Goal: Information Seeking & Learning: Learn about a topic

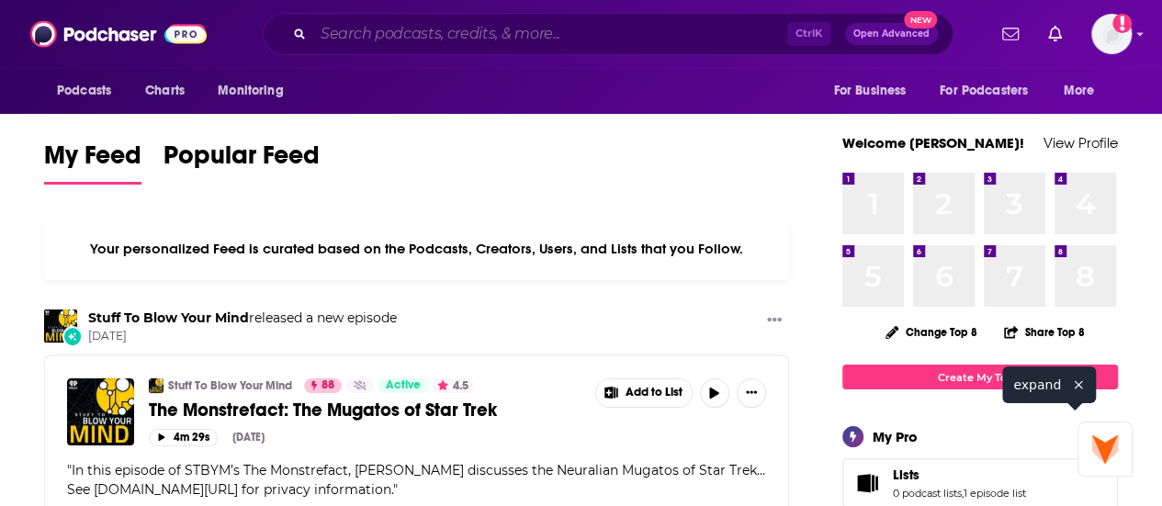
click at [493, 23] on input "Search podcasts, credits, & more..." at bounding box center [550, 33] width 474 height 29
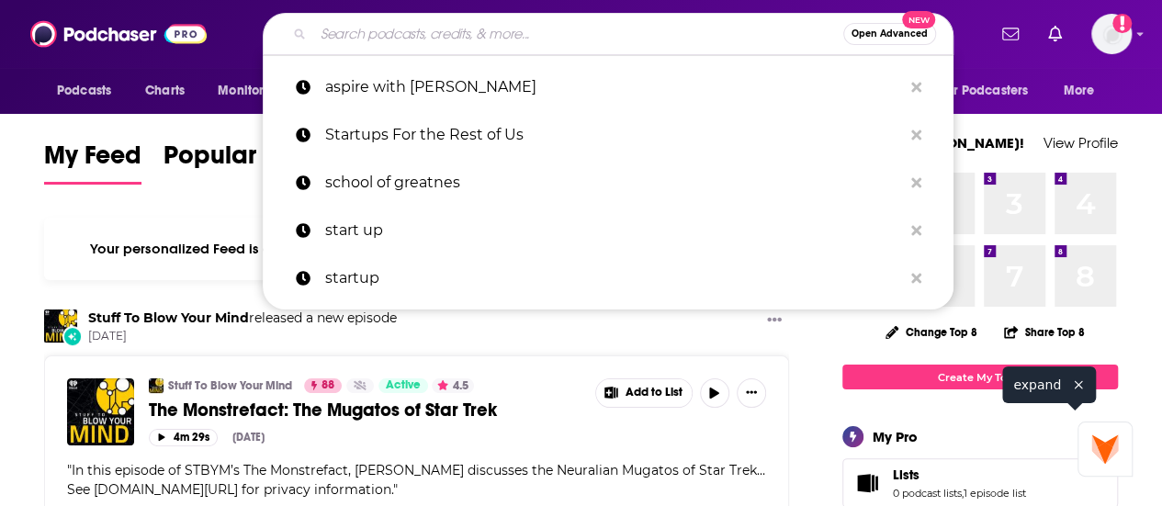
paste input "Aspire with [PERSON_NAME]"
type input "Aspire with [PERSON_NAME]"
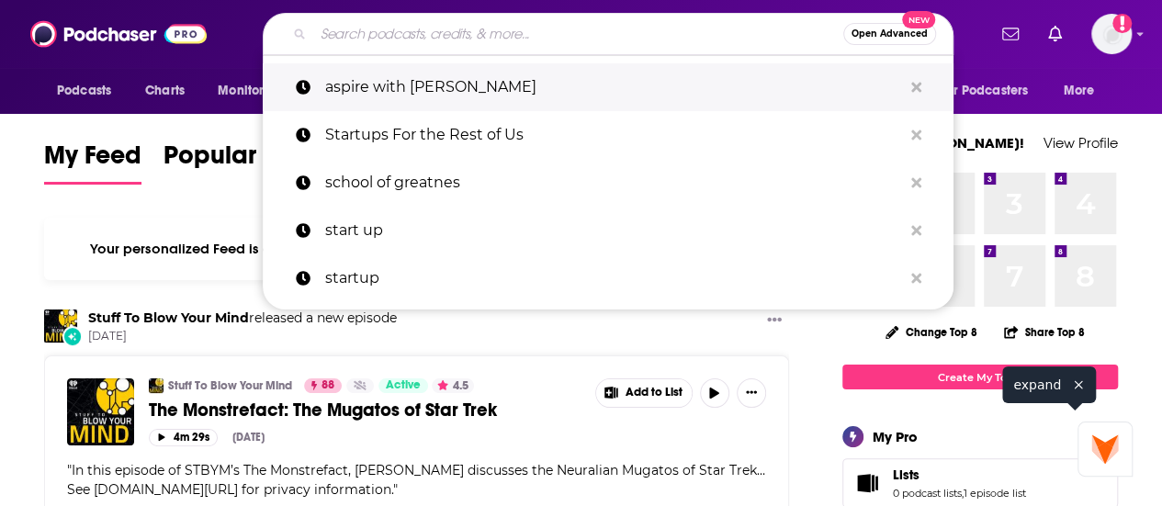
click at [399, 74] on p "aspire with [PERSON_NAME]" at bounding box center [613, 87] width 577 height 48
type input "aspire with [PERSON_NAME]"
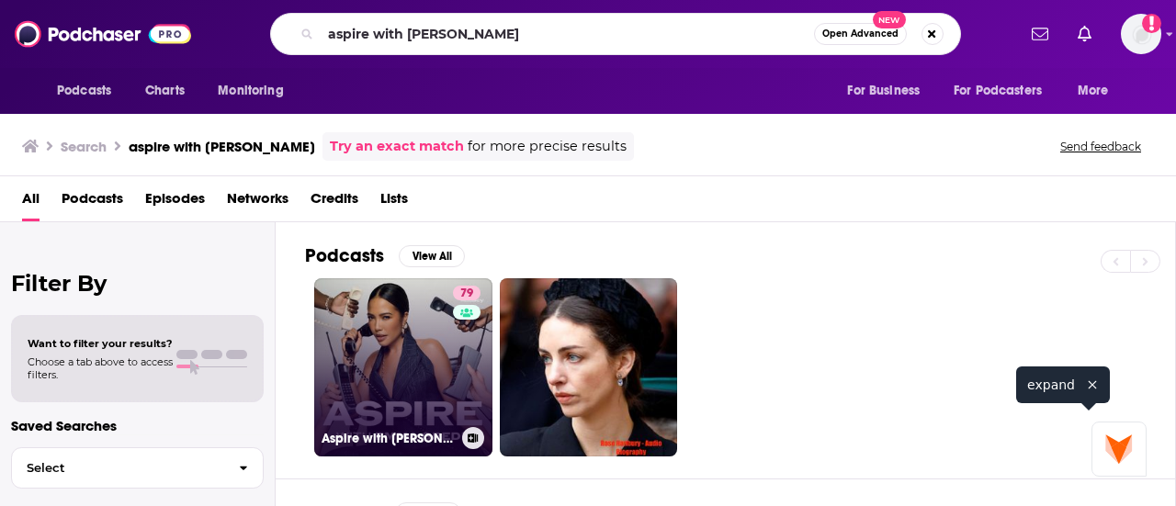
click at [380, 338] on link "79 Aspire with [PERSON_NAME]" at bounding box center [403, 367] width 178 height 178
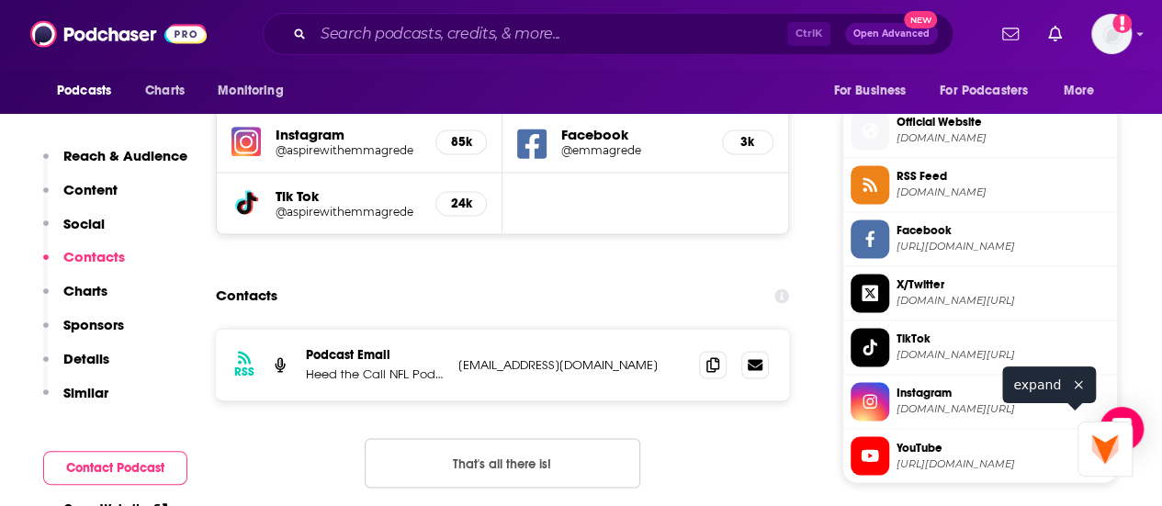
scroll to position [1435, 0]
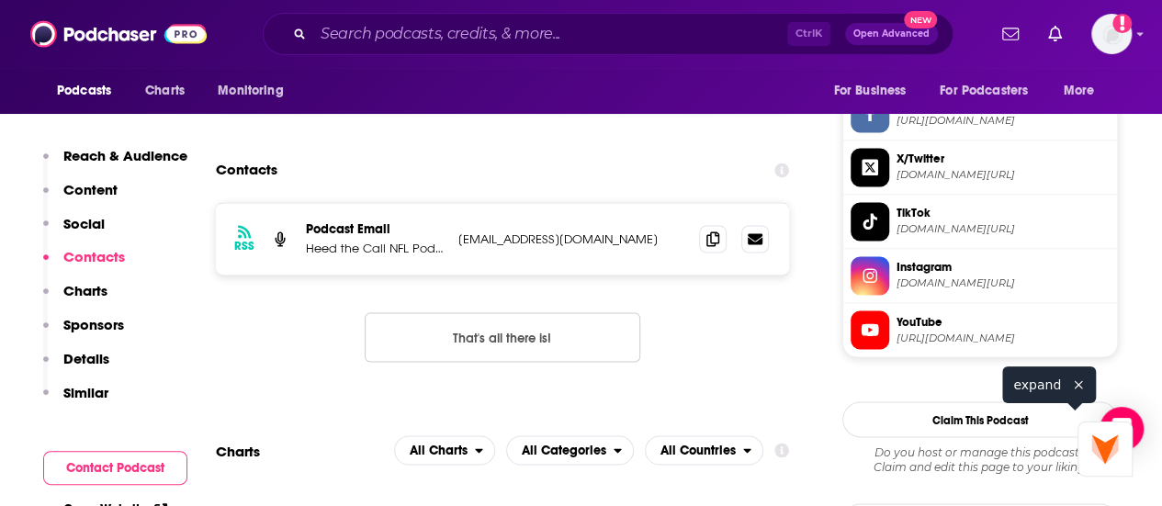
click at [933, 330] on span "YouTube" at bounding box center [1003, 321] width 213 height 17
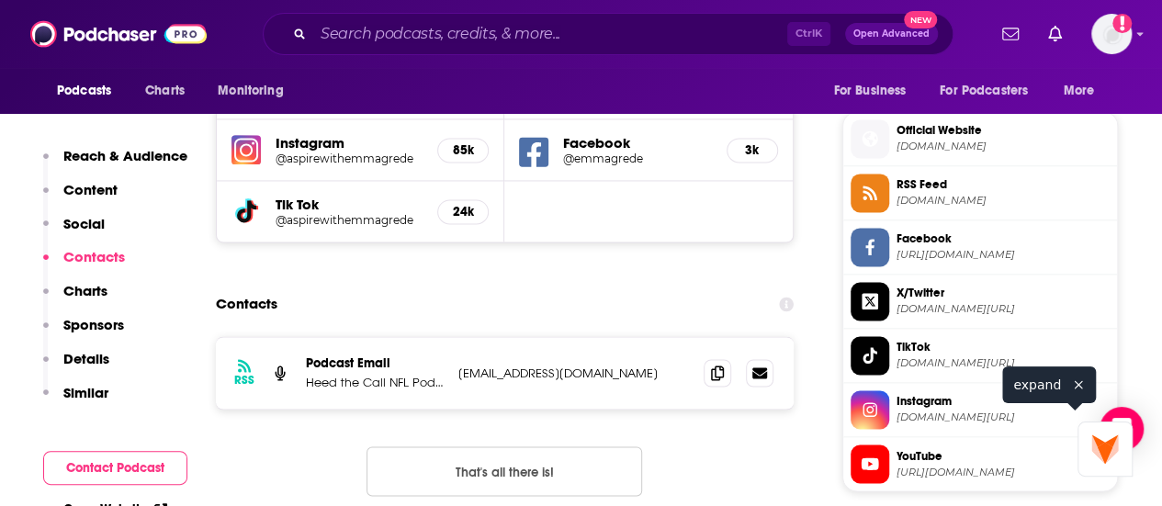
click at [931, 153] on span "[DOMAIN_NAME]" at bounding box center [1003, 147] width 213 height 14
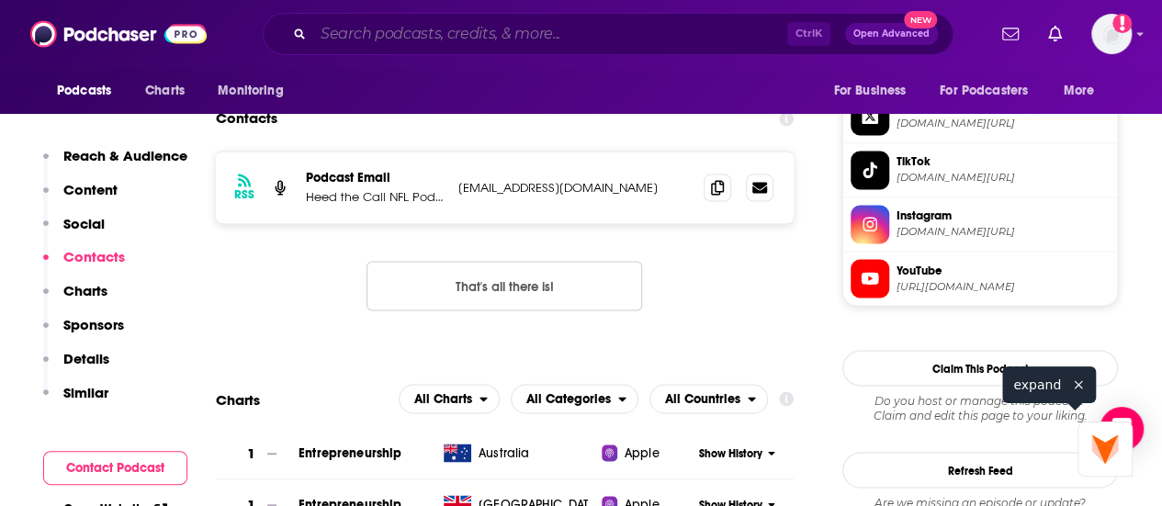
click at [401, 27] on input "Search podcasts, credits, & more..." at bounding box center [550, 33] width 474 height 29
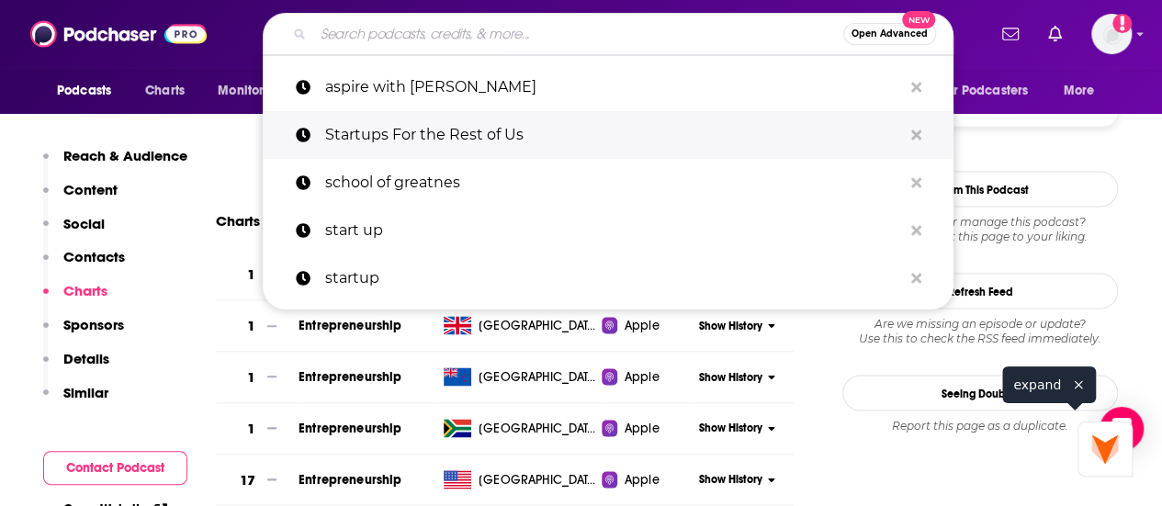
scroll to position [1667, 0]
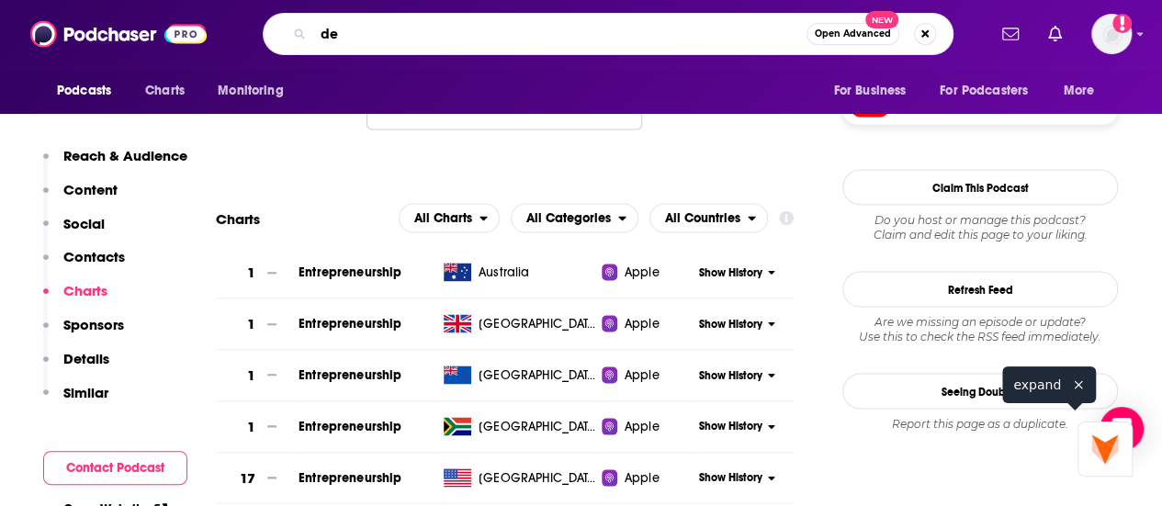
type input "d"
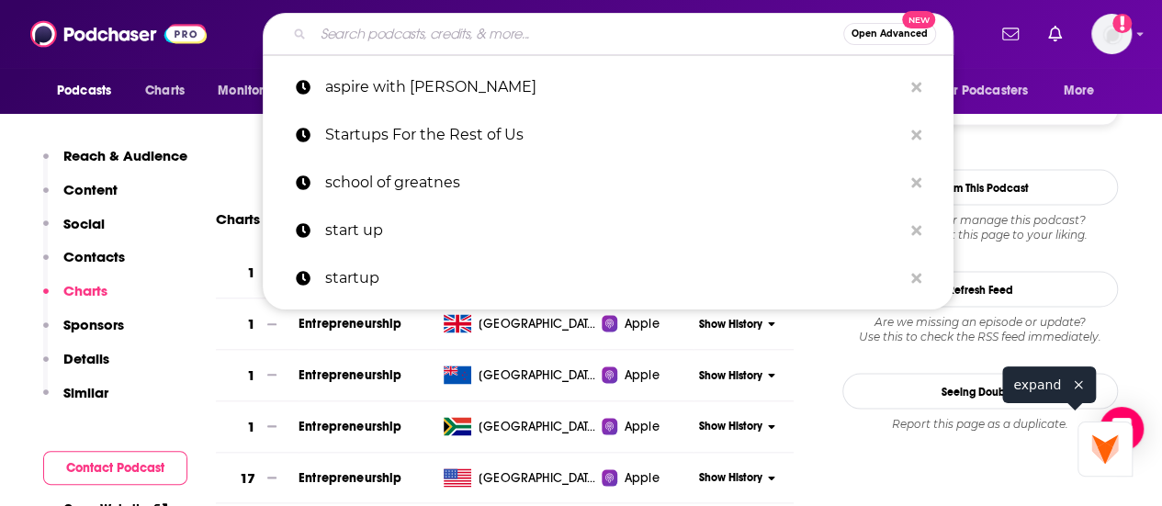
paste input "Determined Society with [PERSON_NAME], The"
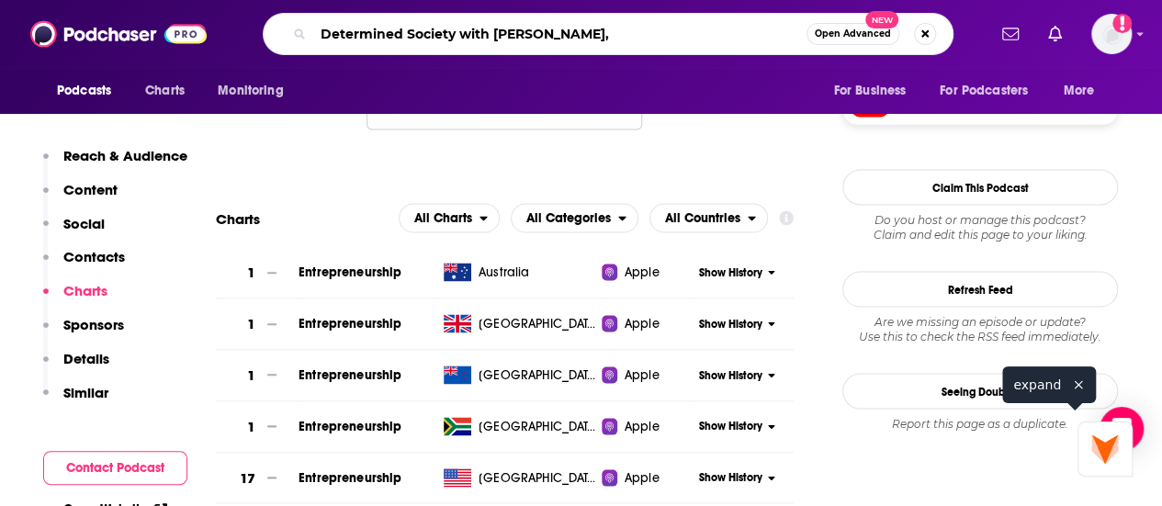
type input "Determined Society with [PERSON_NAME]"
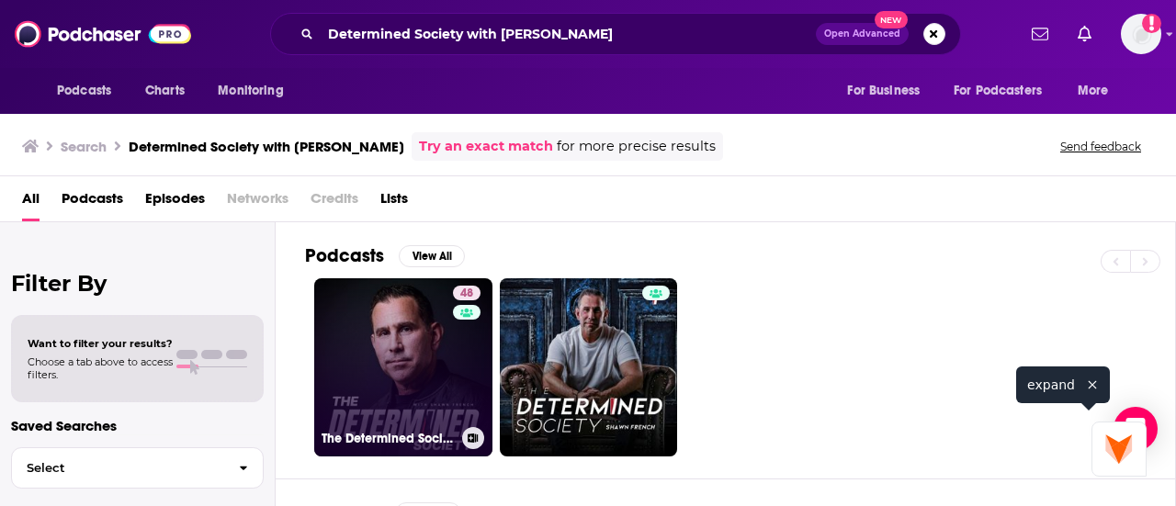
click at [395, 358] on link "48 The Determined Society with [PERSON_NAME]" at bounding box center [403, 367] width 178 height 178
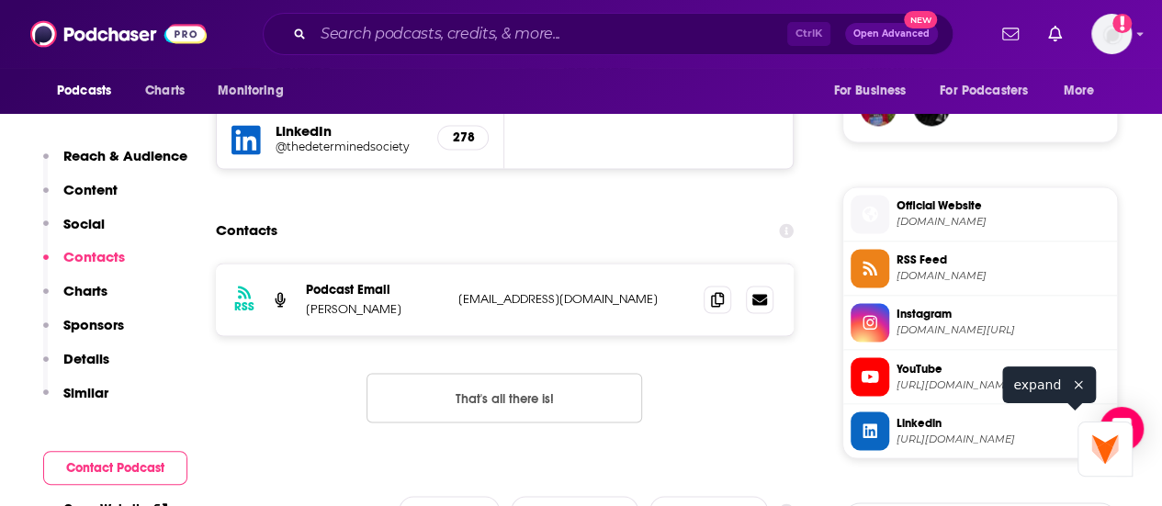
scroll to position [1378, 0]
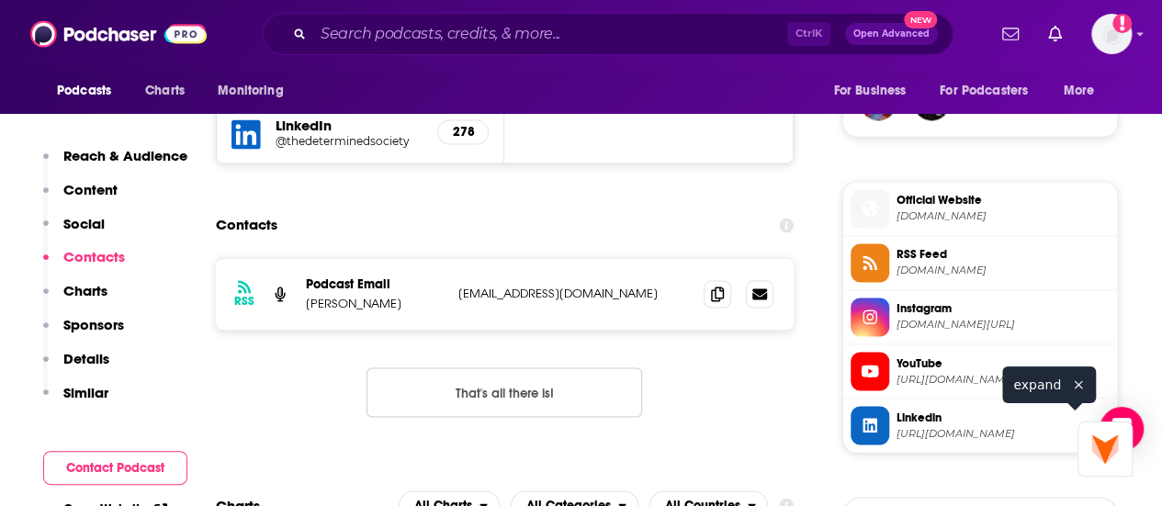
click at [902, 209] on span "Official Website" at bounding box center [1003, 200] width 213 height 17
click at [362, 18] on div "Ctrl K Open Advanced New" at bounding box center [608, 34] width 691 height 42
click at [357, 24] on input "Search podcasts, credits, & more..." at bounding box center [550, 33] width 474 height 29
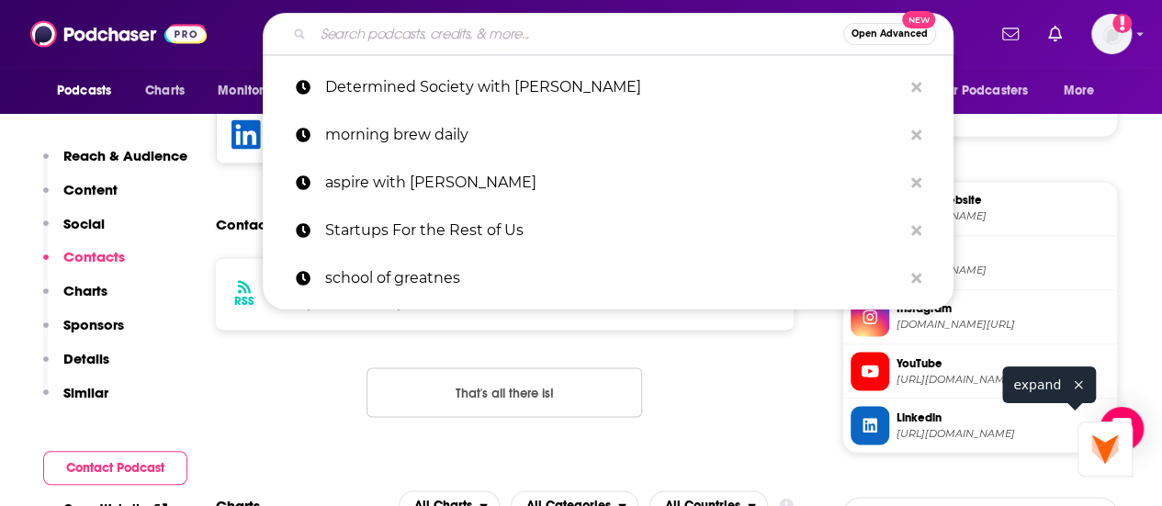
paste input "Abundant Ever After"
type input "Abundant Ever After"
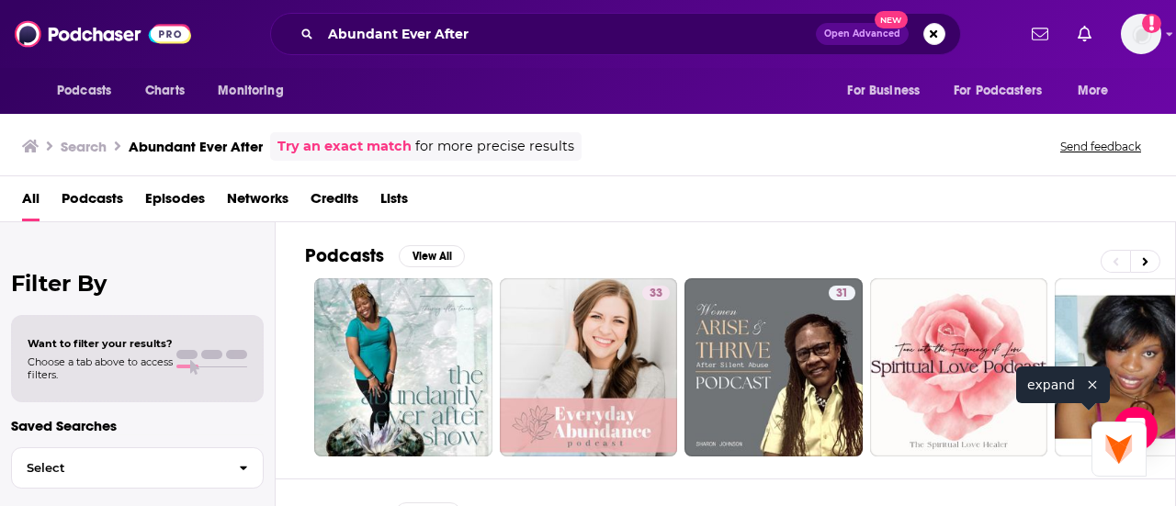
scroll to position [351, 0]
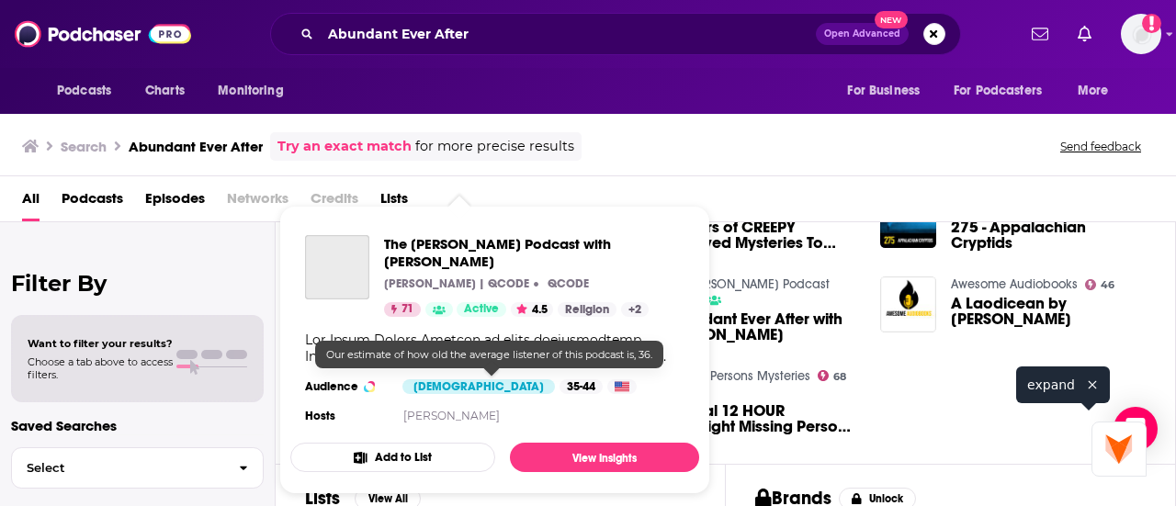
click at [559, 379] on div "35-44" at bounding box center [580, 386] width 43 height 15
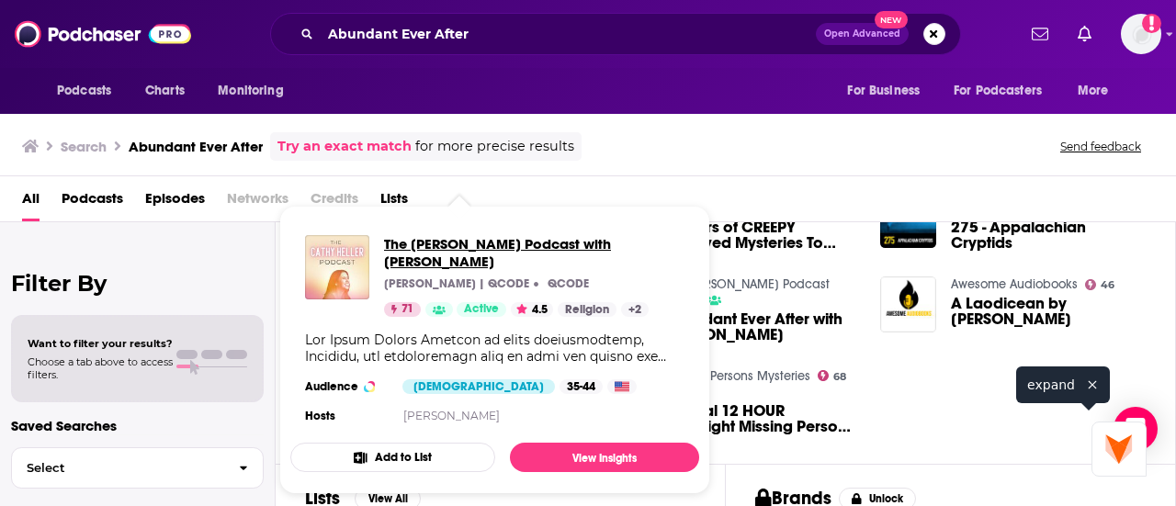
click at [433, 242] on span "The [PERSON_NAME] Podcast with [PERSON_NAME]" at bounding box center [534, 252] width 300 height 35
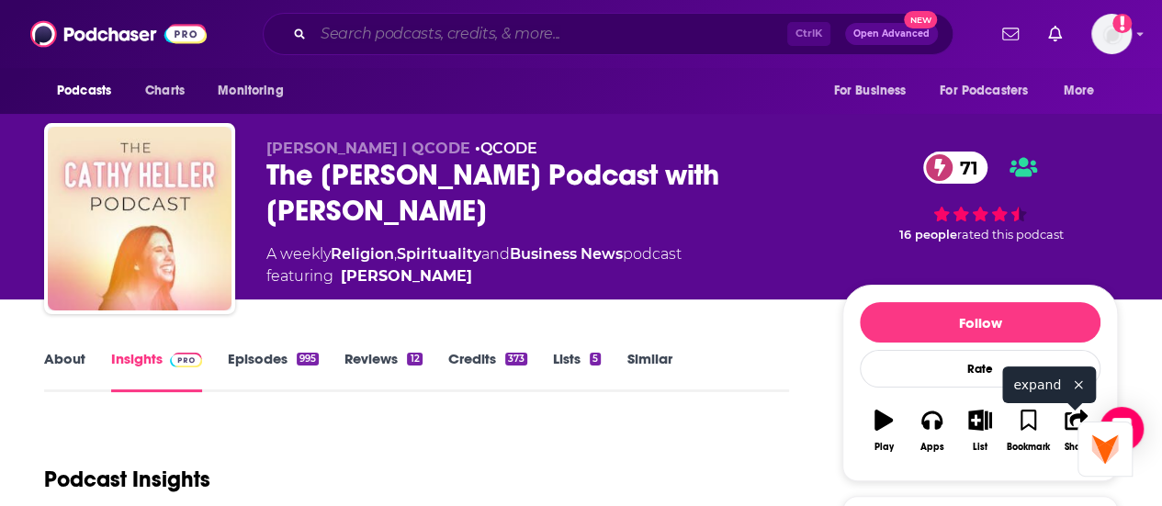
click at [485, 35] on input "Search podcasts, credits, & more..." at bounding box center [550, 33] width 474 height 29
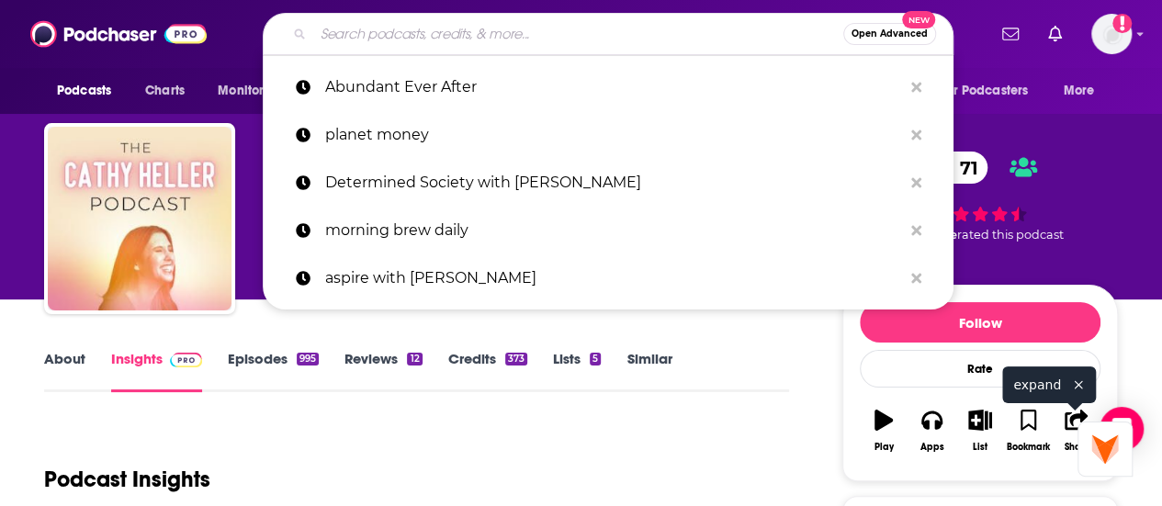
click at [485, 35] on input "Search podcasts, credits, & more..." at bounding box center [578, 33] width 530 height 29
paste input "[PERSON_NAME],"
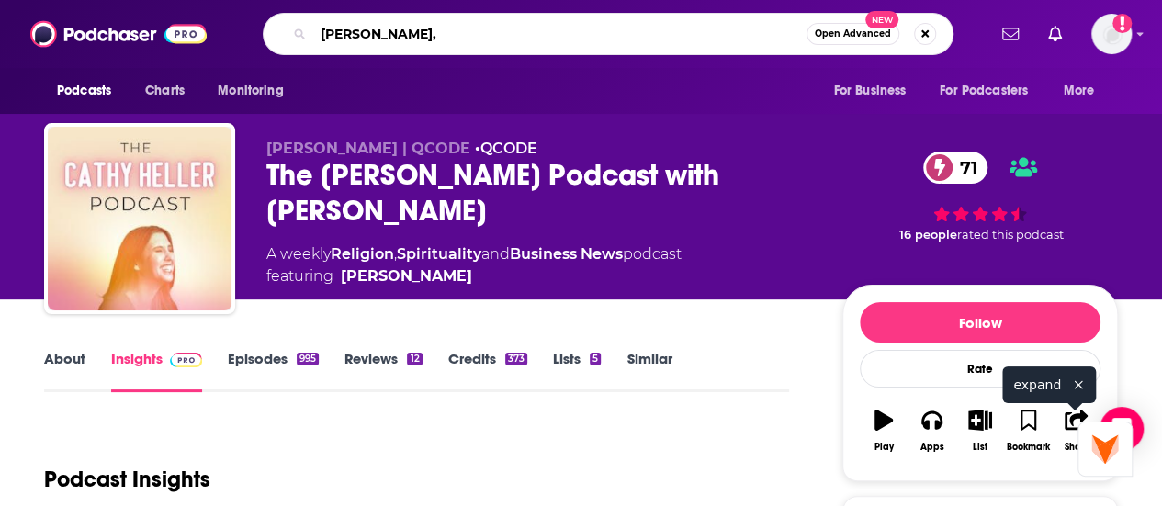
type input "[PERSON_NAME]"
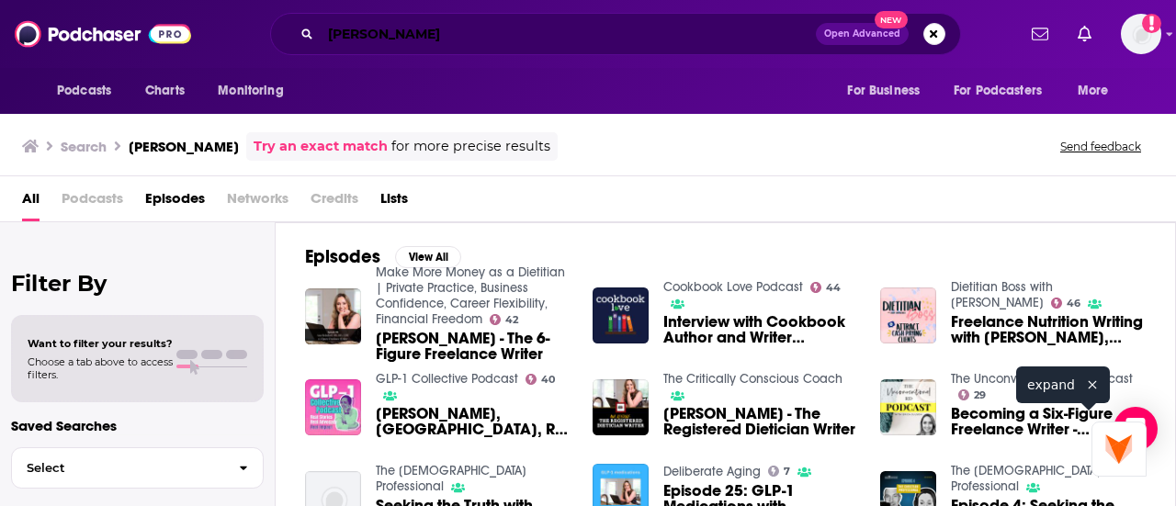
click at [388, 28] on input "[PERSON_NAME]" at bounding box center [568, 33] width 495 height 29
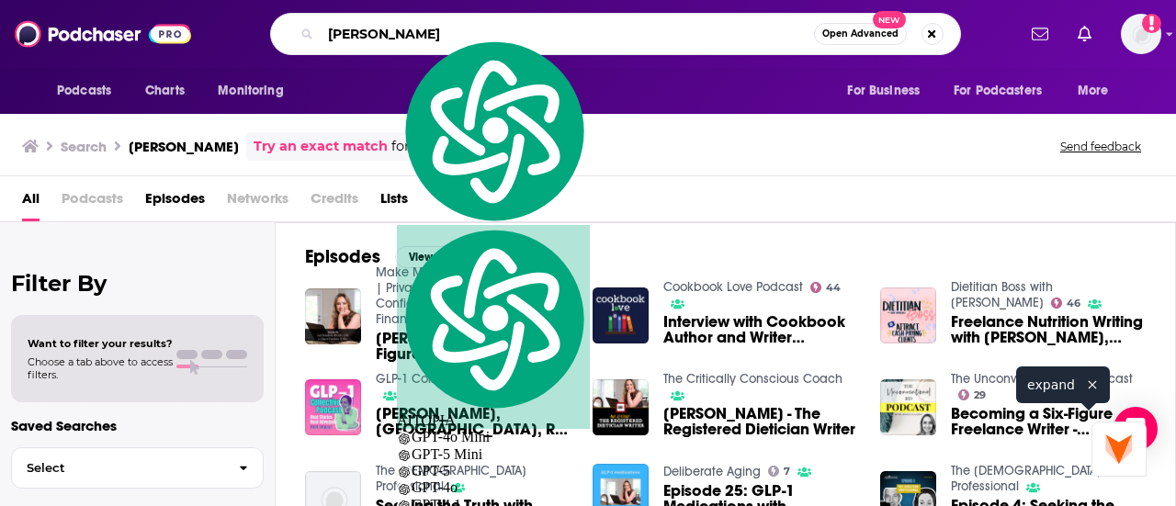
click at [388, 28] on input "[PERSON_NAME]" at bounding box center [567, 33] width 493 height 29
paste input "GLP-1 Hub"
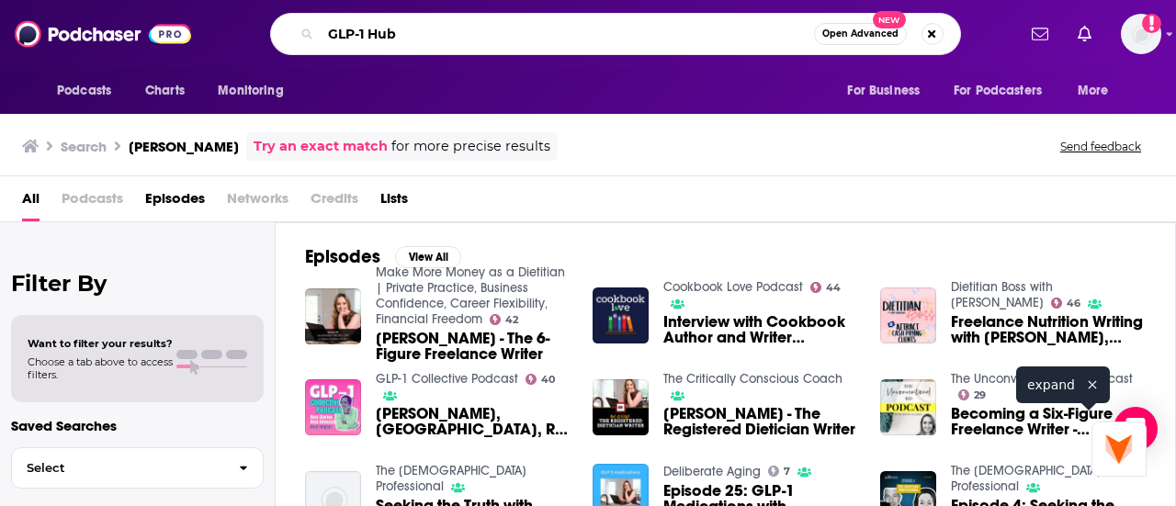
type input "GLP-1 Hub"
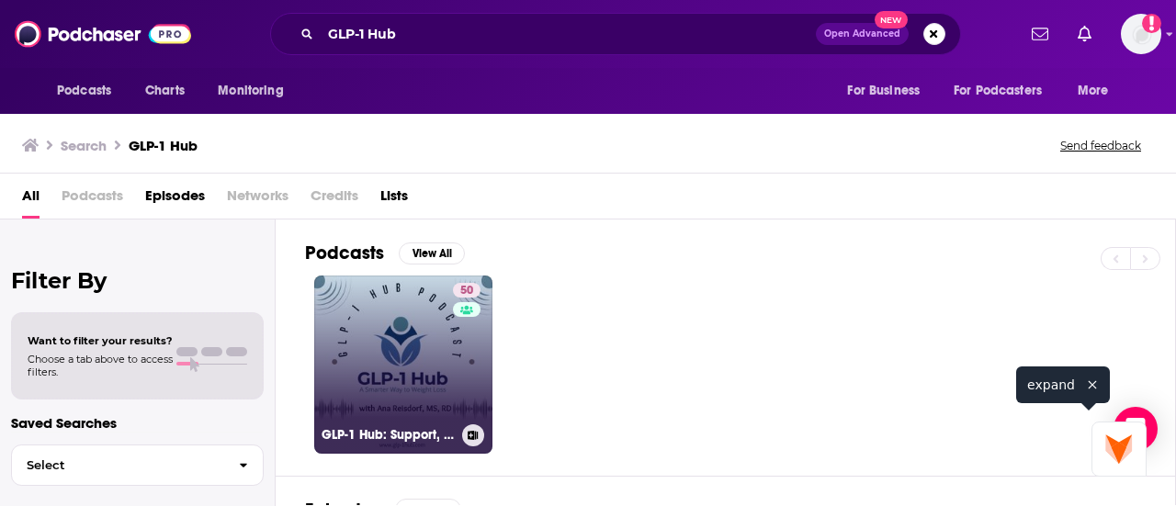
click at [412, 359] on link "50 GLP-1 Hub: Support, Community, and Weight Loss" at bounding box center [403, 365] width 178 height 178
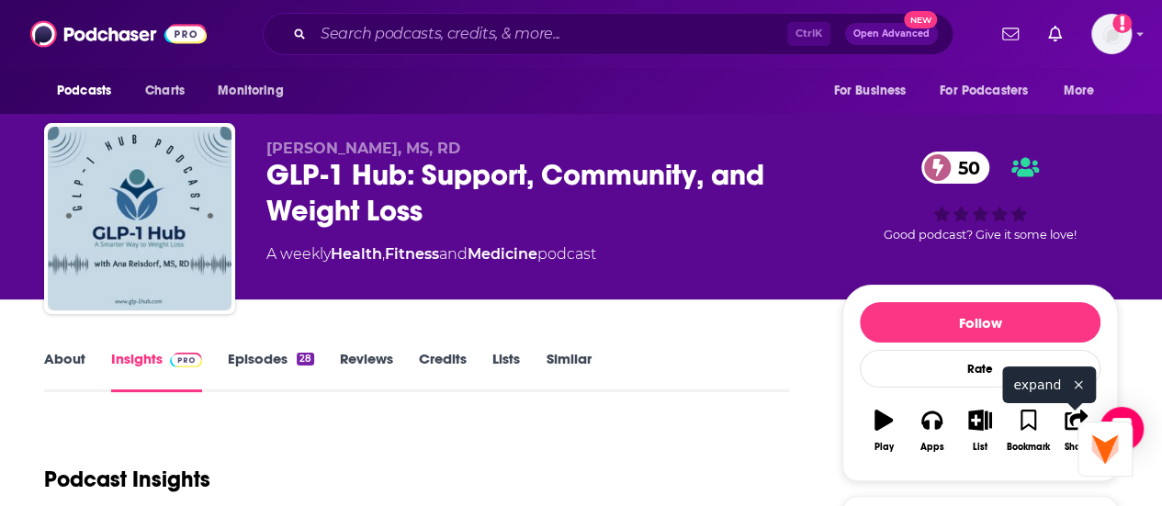
click at [350, 147] on span "[PERSON_NAME], MS, RD" at bounding box center [363, 148] width 194 height 17
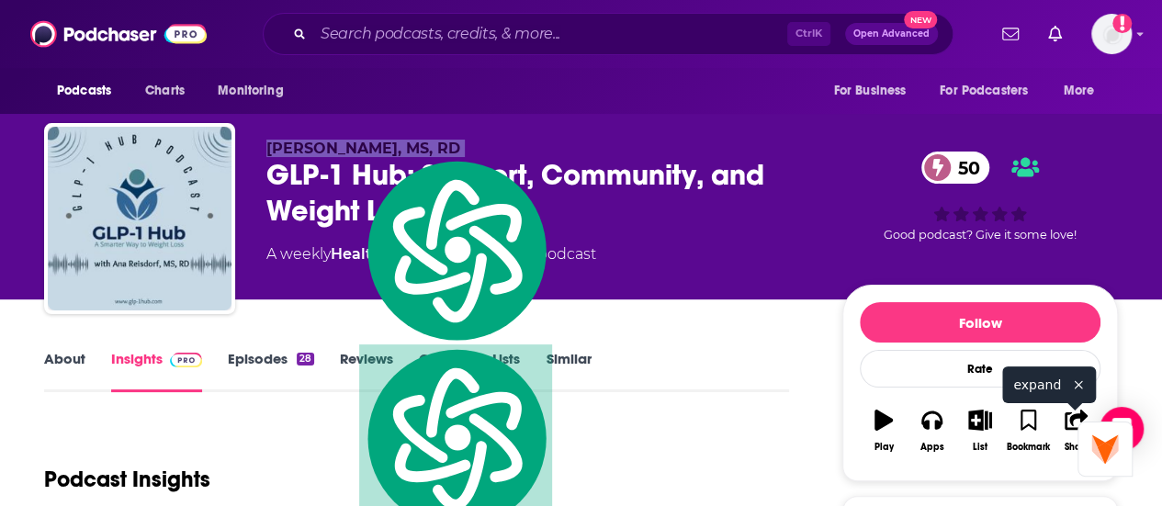
click at [350, 147] on span "[PERSON_NAME], MS, RD" at bounding box center [363, 148] width 194 height 17
copy p "[PERSON_NAME], MS, RD"
click at [715, 224] on div "GLP-1 Hub: Support, Community, and Weight Loss 50" at bounding box center [539, 193] width 547 height 72
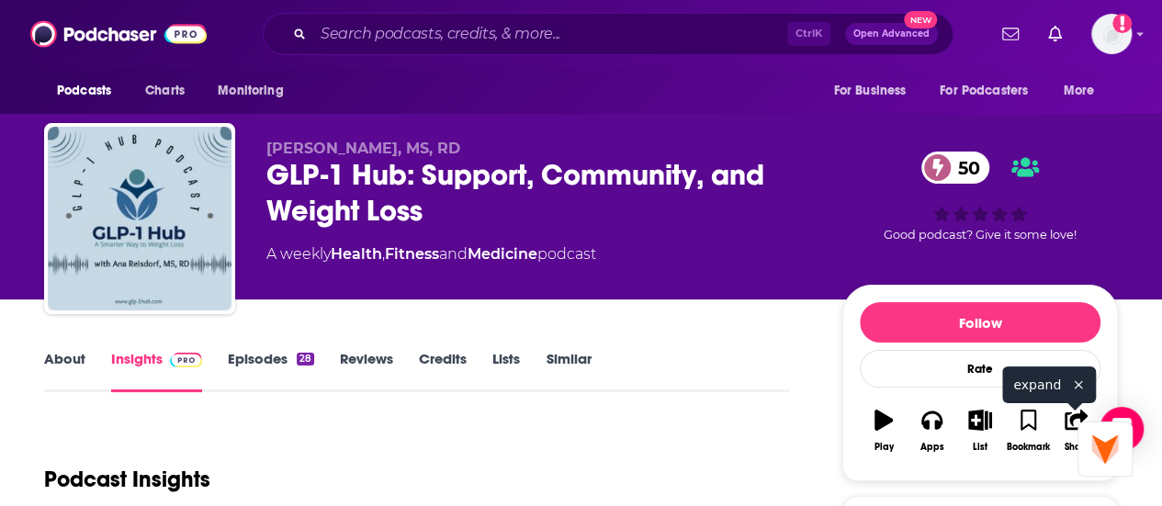
click at [327, 186] on div "GLP-1 Hub: Support, Community, and Weight Loss 50" at bounding box center [539, 193] width 547 height 72
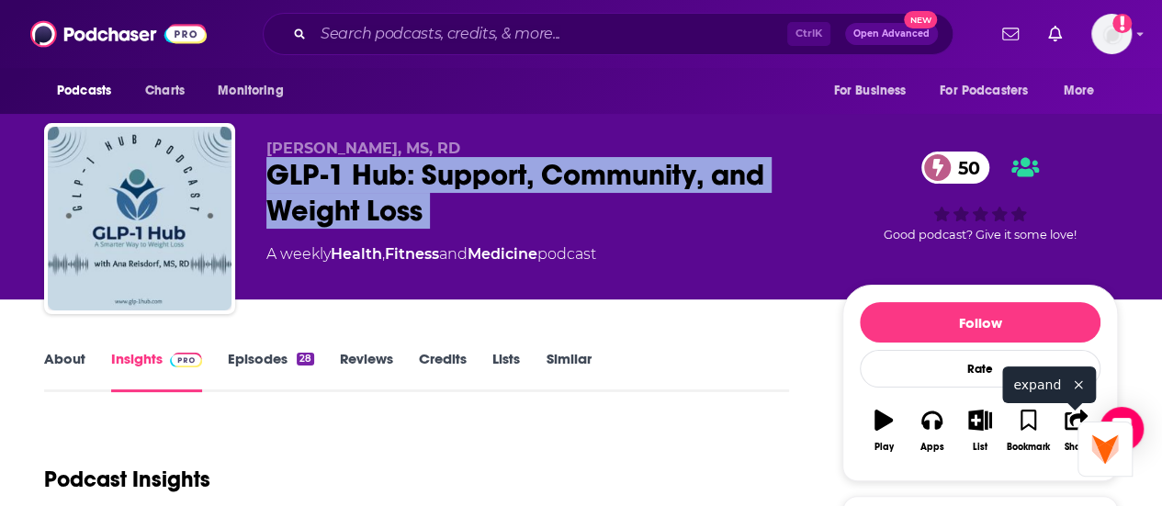
click at [327, 186] on div "GLP-1 Hub: Support, Community, and Weight Loss 50" at bounding box center [539, 193] width 547 height 72
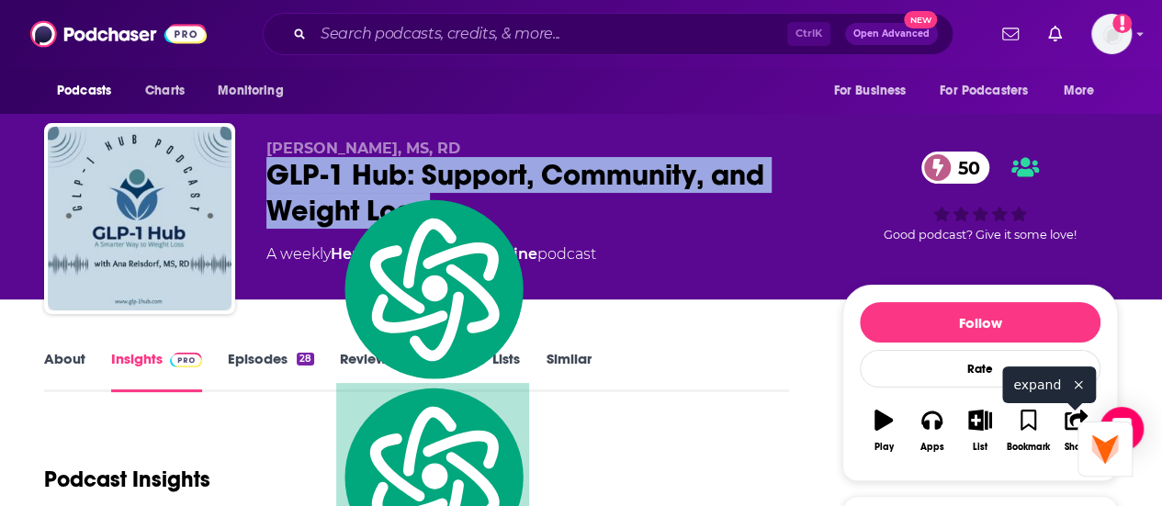
copy div "GLP-1 Hub: Support, Community, and Weight Loss 50"
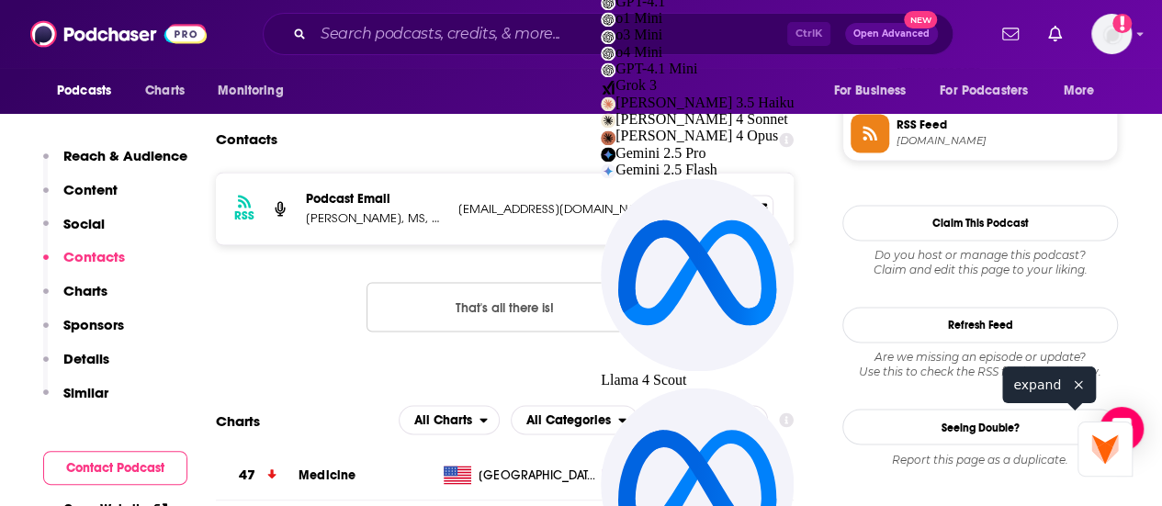
scroll to position [1366, 0]
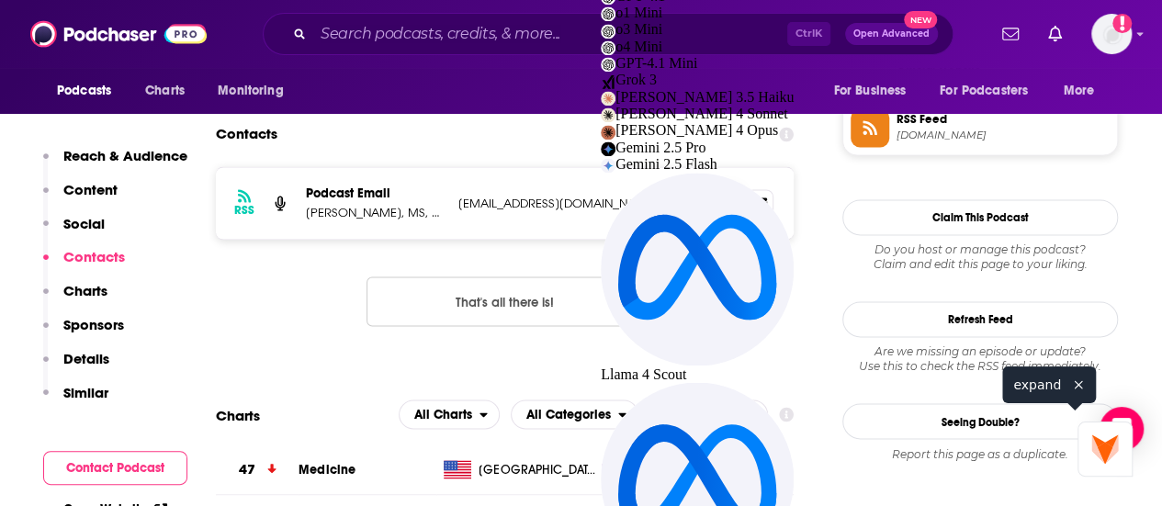
click at [717, 209] on icon at bounding box center [717, 202] width 13 height 15
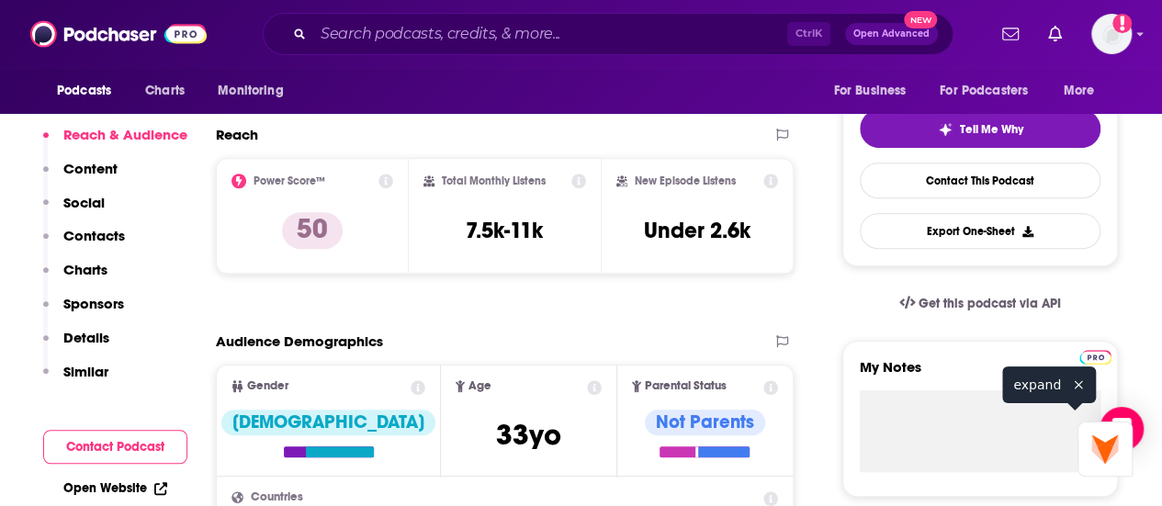
scroll to position [0, 0]
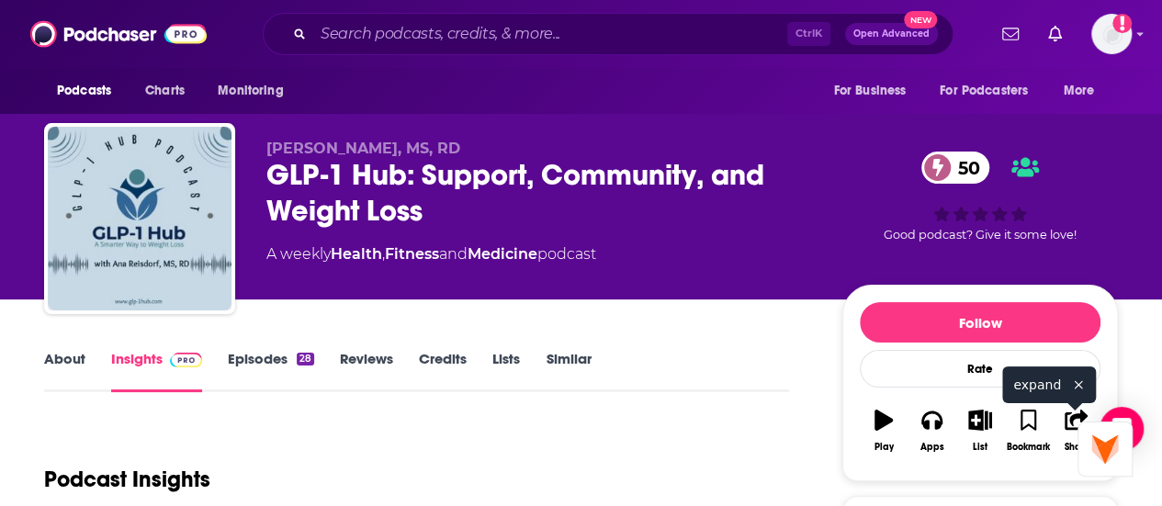
click at [64, 350] on link "About" at bounding box center [64, 371] width 41 height 42
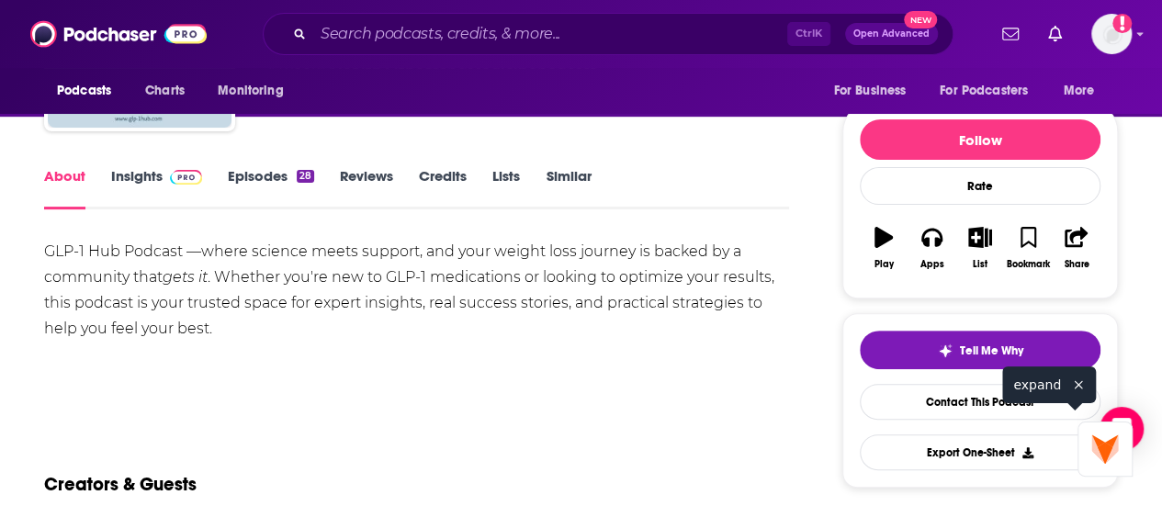
scroll to position [184, 0]
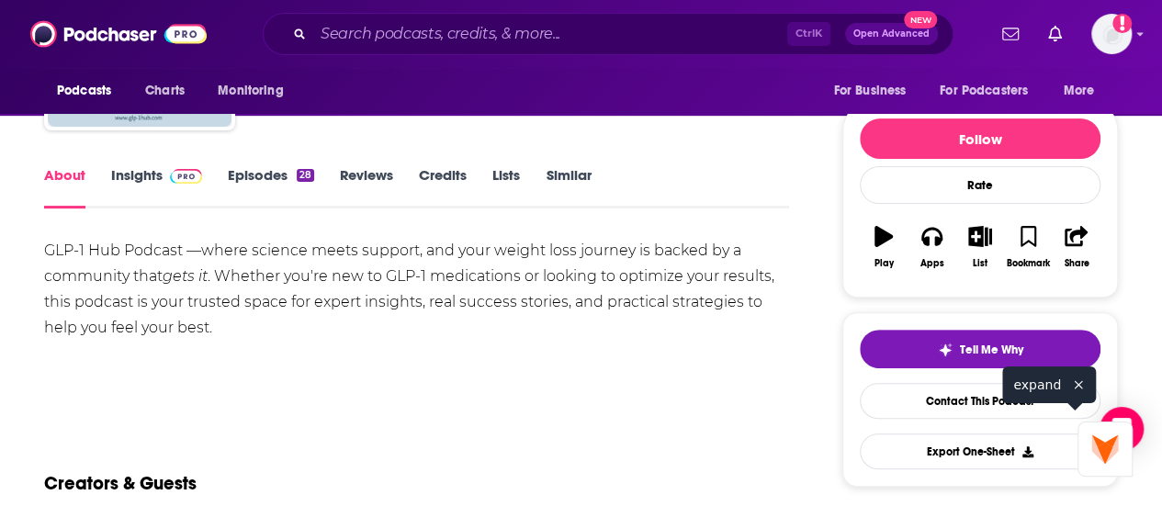
click at [122, 266] on div "GLP-1 Hub Podcast —where science meets support, and your weight loss journey is…" at bounding box center [416, 289] width 745 height 103
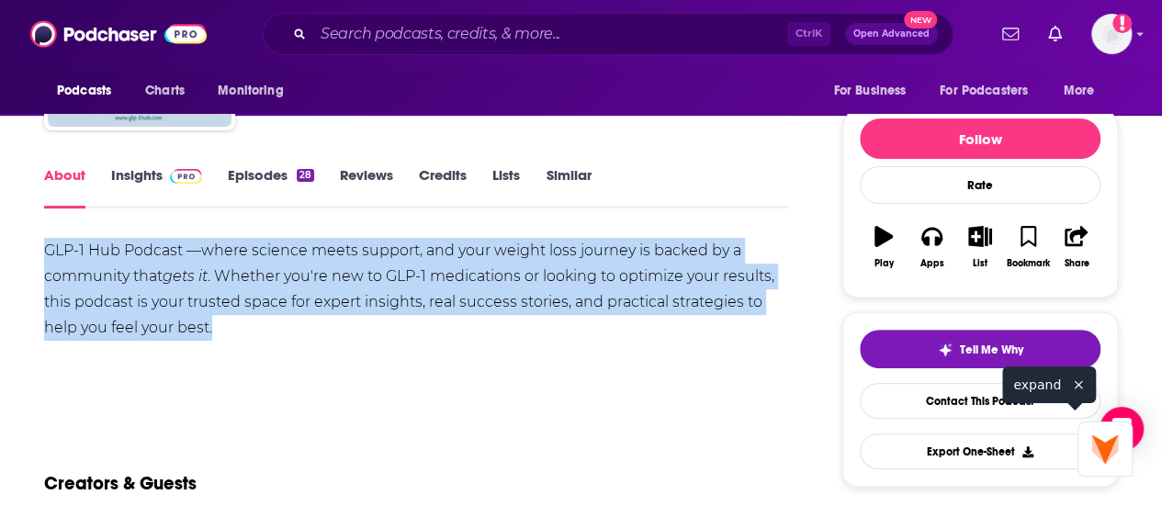
click at [122, 266] on div "GLP-1 Hub Podcast —where science meets support, and your weight loss journey is…" at bounding box center [416, 289] width 745 height 103
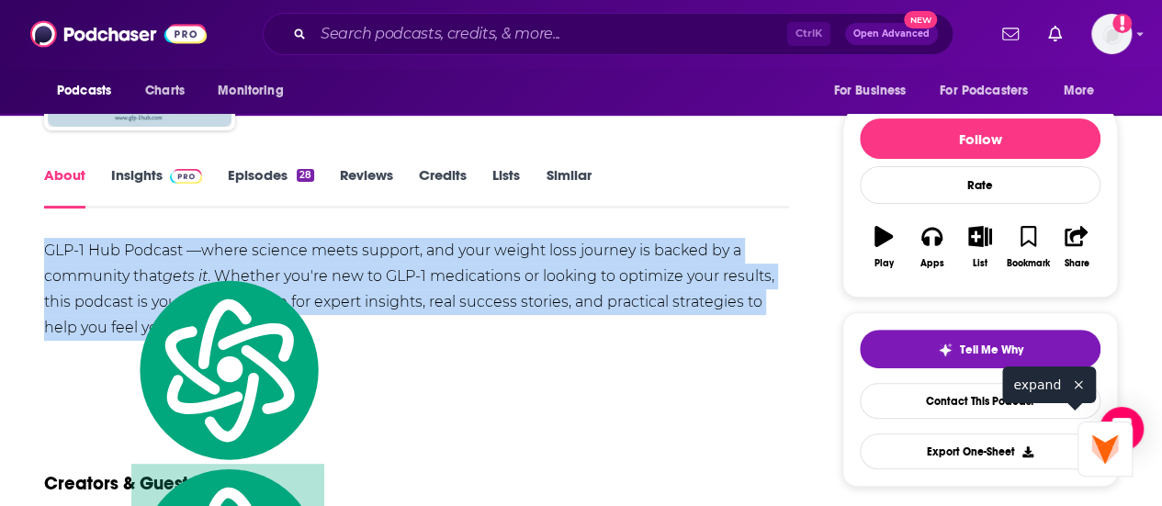
copy div "GLP-1 Hub Podcast —where science meets support, and your weight loss journey is…"
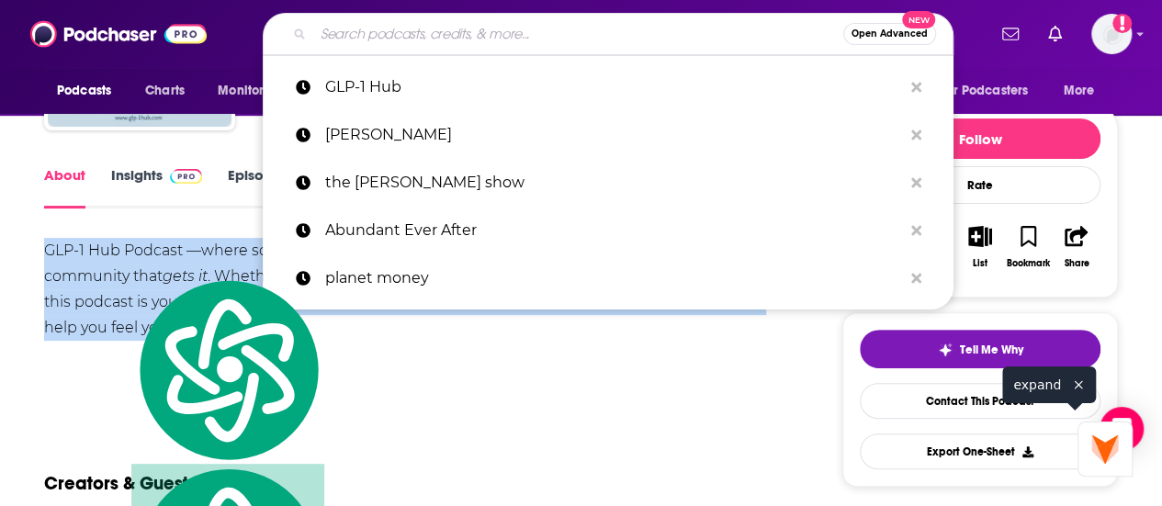
click at [362, 40] on input "Search podcasts, credits, & more..." at bounding box center [578, 33] width 530 height 29
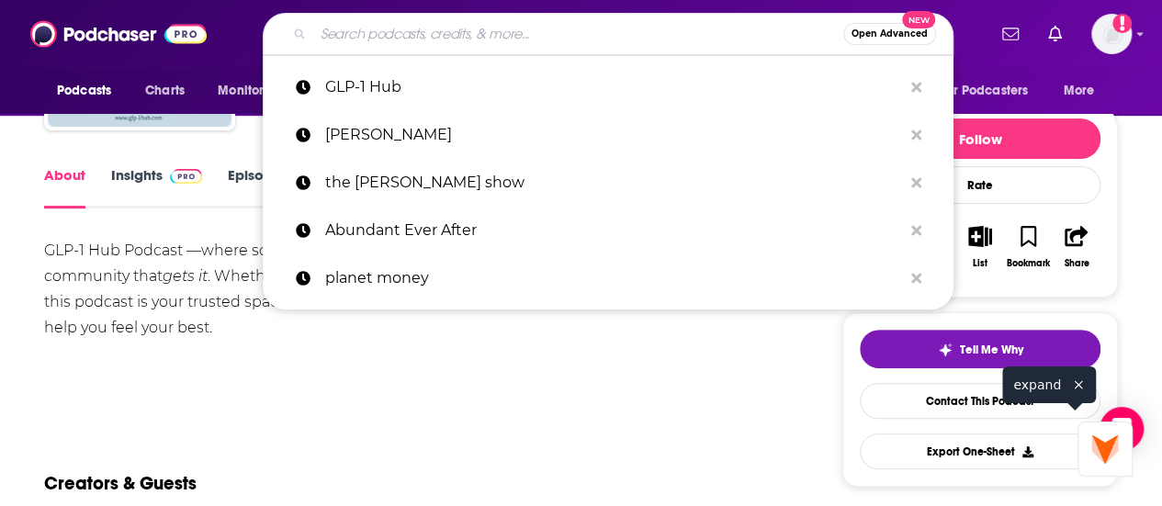
paste input "I Don't Think We Talk Enough About..."
type input "I Don't Think We Talk Enough About..."
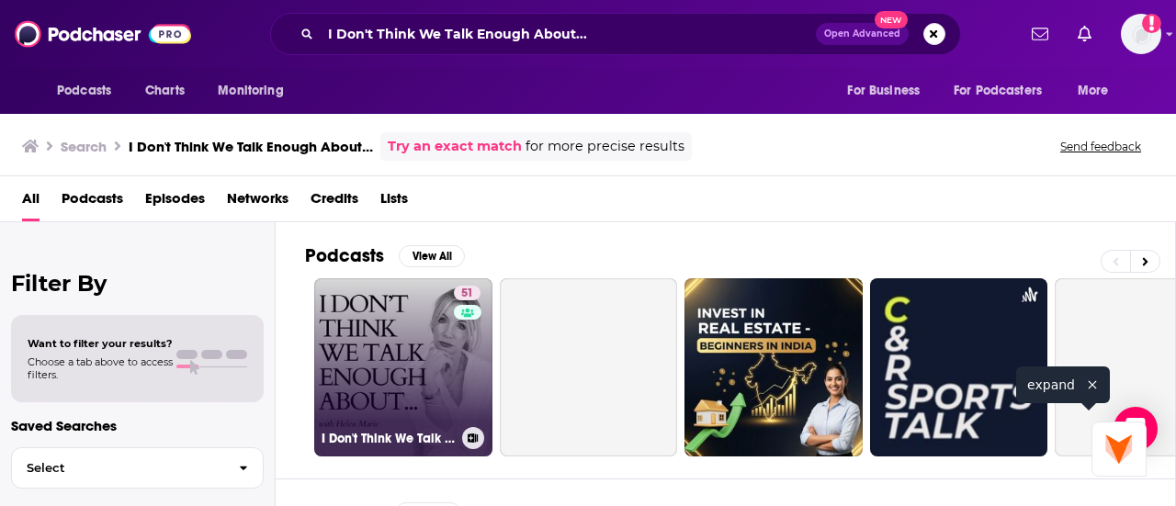
click at [423, 347] on link "51 I Don't Think We Talk Enough About..." at bounding box center [403, 367] width 178 height 178
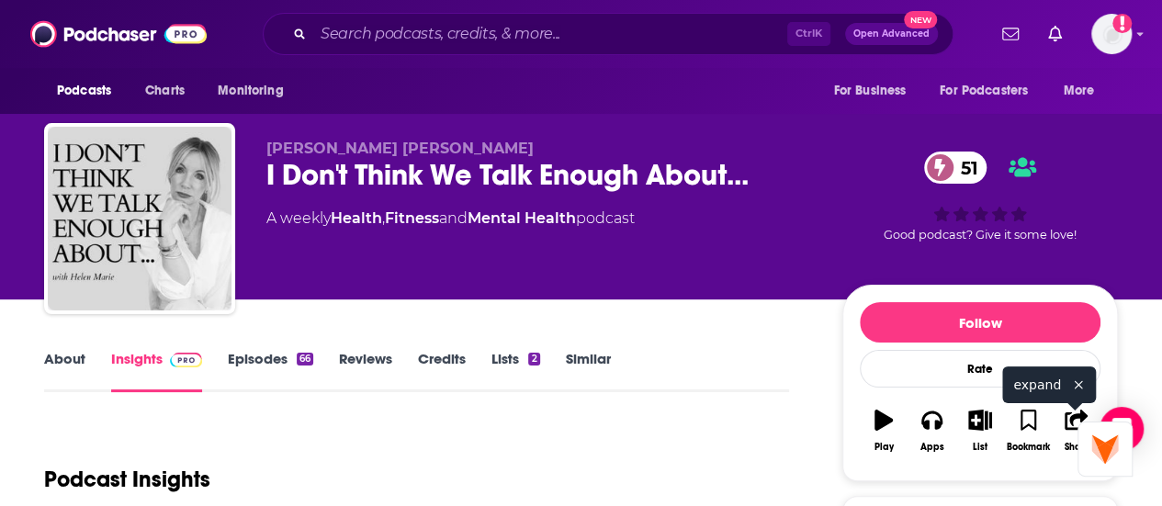
click at [329, 177] on div "I Don't Think We Talk Enough About... 51" at bounding box center [539, 175] width 547 height 36
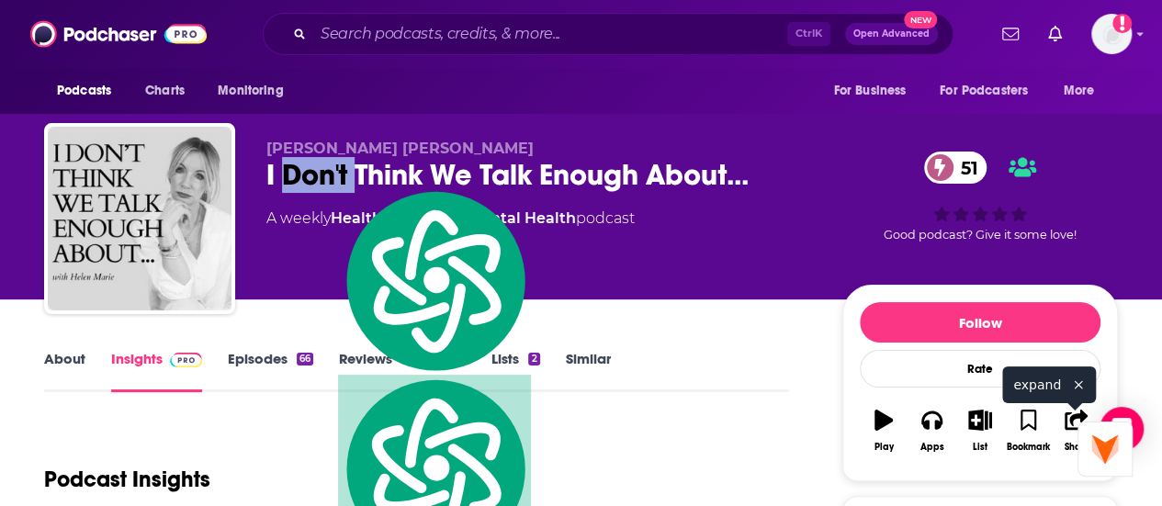
click at [329, 177] on div "I Don't Think We Talk Enough About... 51" at bounding box center [539, 175] width 547 height 36
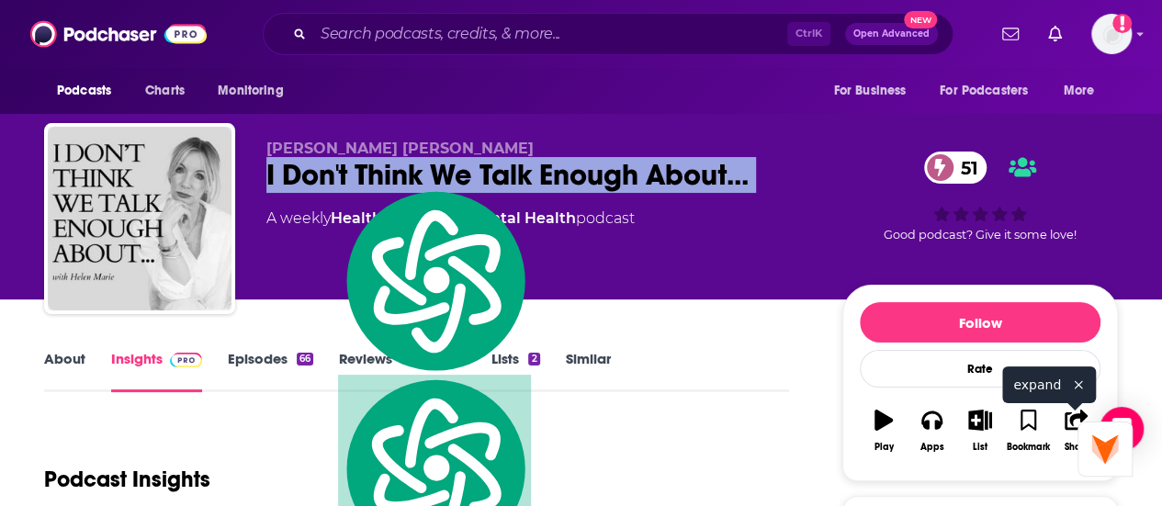
click at [329, 177] on div "I Don't Think We Talk Enough About... 51" at bounding box center [539, 175] width 547 height 36
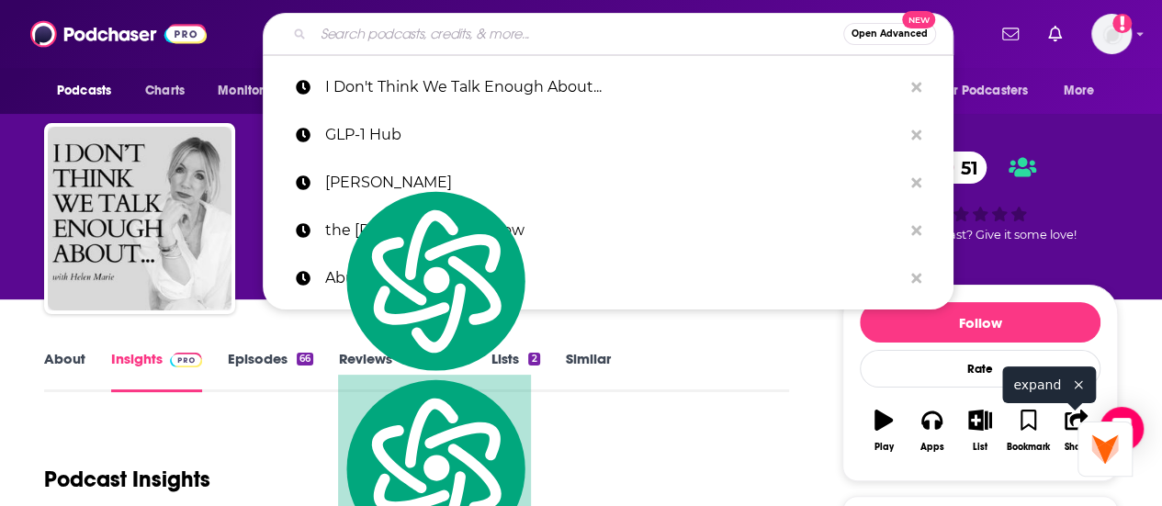
click at [349, 38] on input "Search podcasts, credits, & more..." at bounding box center [578, 33] width 530 height 29
paste input "Sh!t That Goes On In Our Heads"
type input "Sh!t That Goes On In Our Heads"
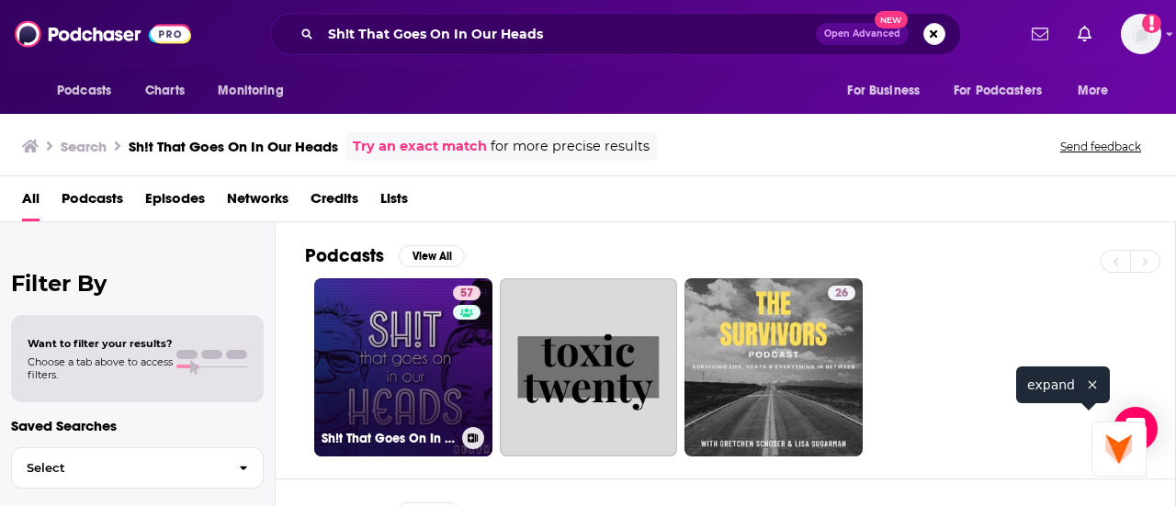
click at [406, 330] on link "57 Sh!t That Goes On In Our Heads" at bounding box center [403, 367] width 178 height 178
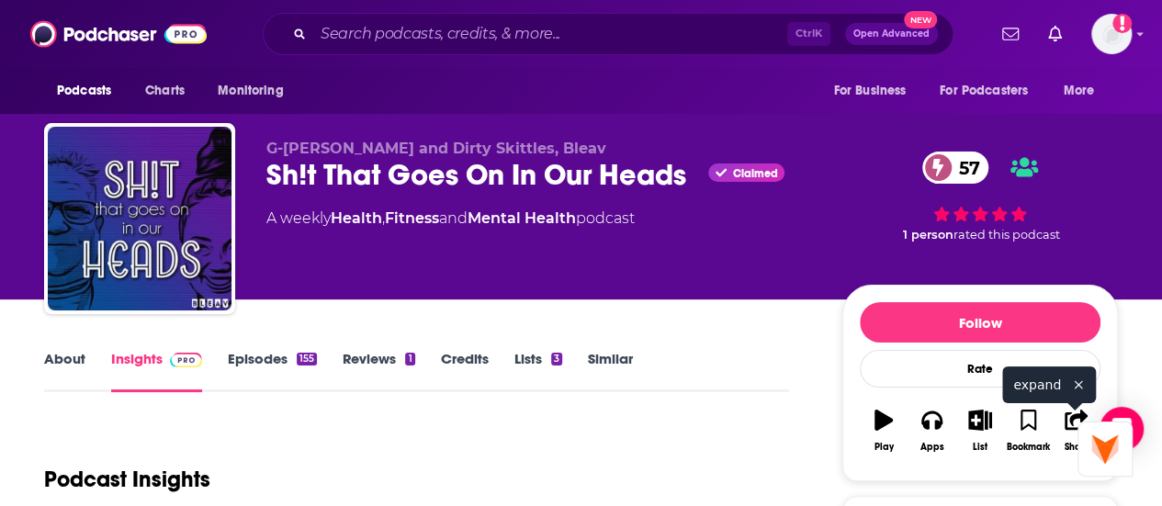
click at [299, 378] on link "Episodes 155" at bounding box center [272, 371] width 89 height 42
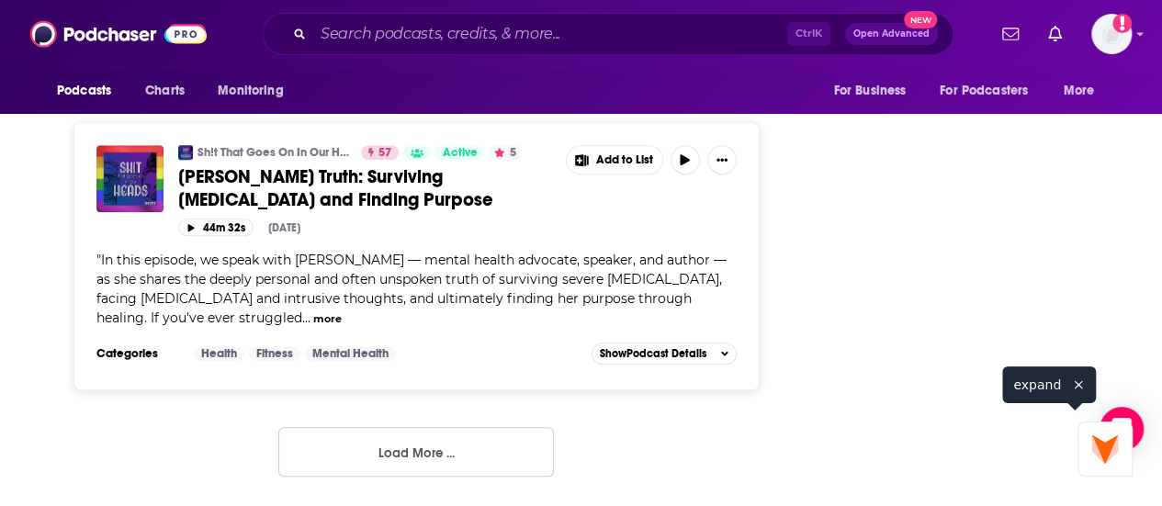
scroll to position [7841, 0]
click at [399, 434] on button "Load More ..." at bounding box center [416, 452] width 276 height 50
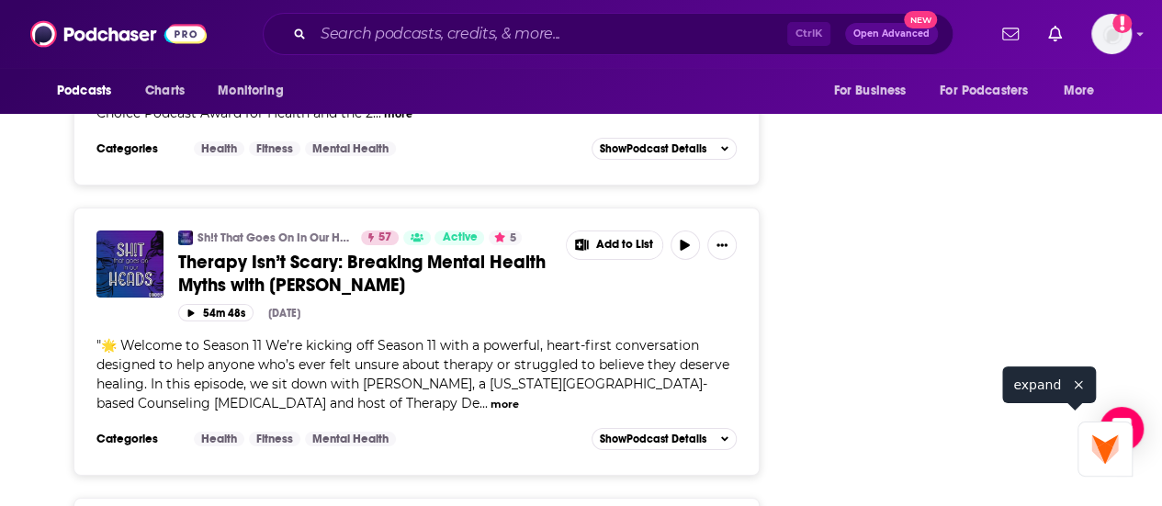
scroll to position [10175, 0]
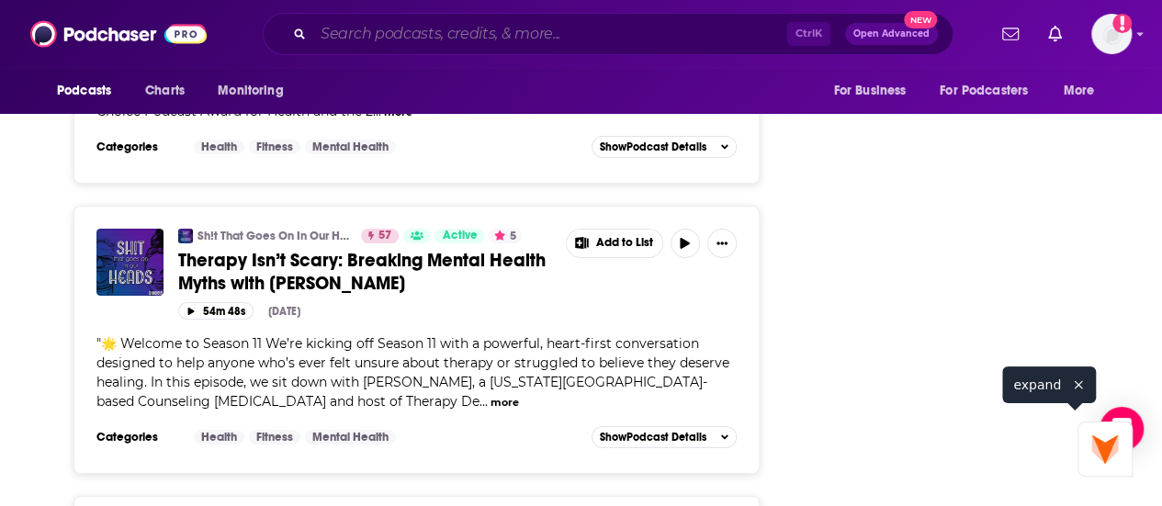
click at [364, 30] on input "Search podcasts, credits, & more..." at bounding box center [550, 33] width 474 height 29
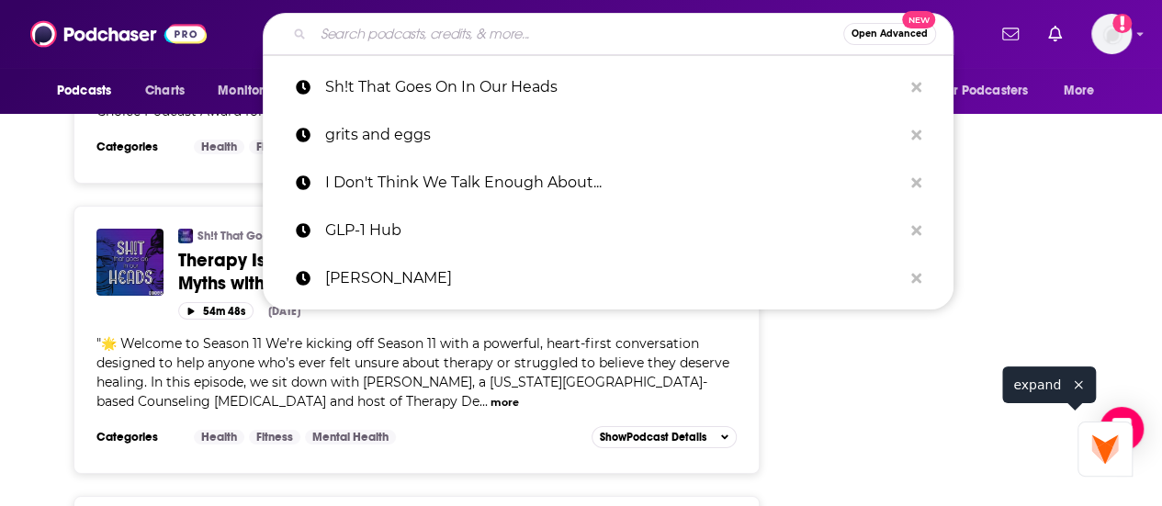
paste input "The Metabolic Link"
type input "The Metabolic Link"
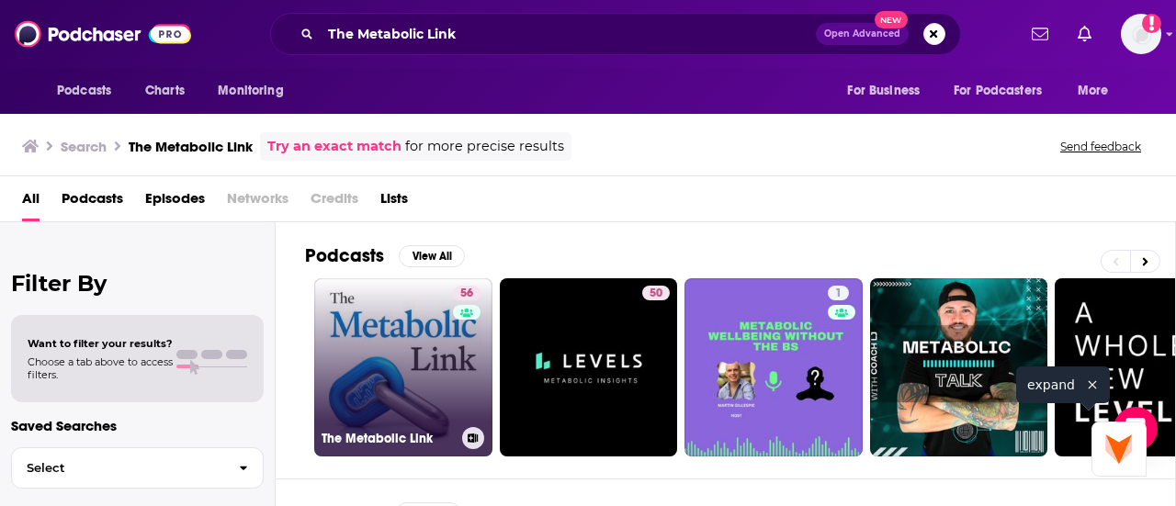
click at [380, 374] on link "56 The Metabolic Link" at bounding box center [403, 367] width 178 height 178
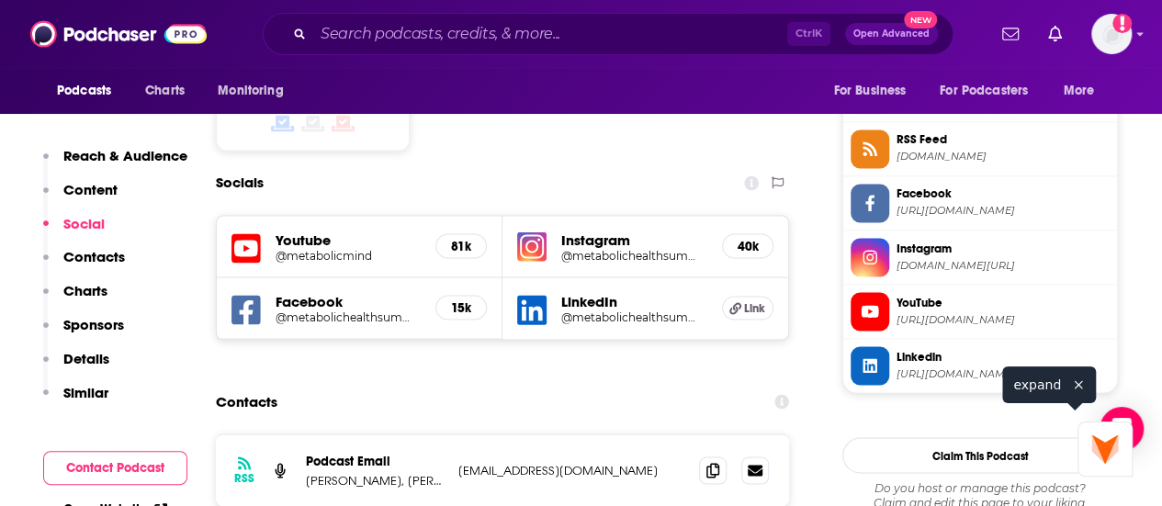
scroll to position [1512, 0]
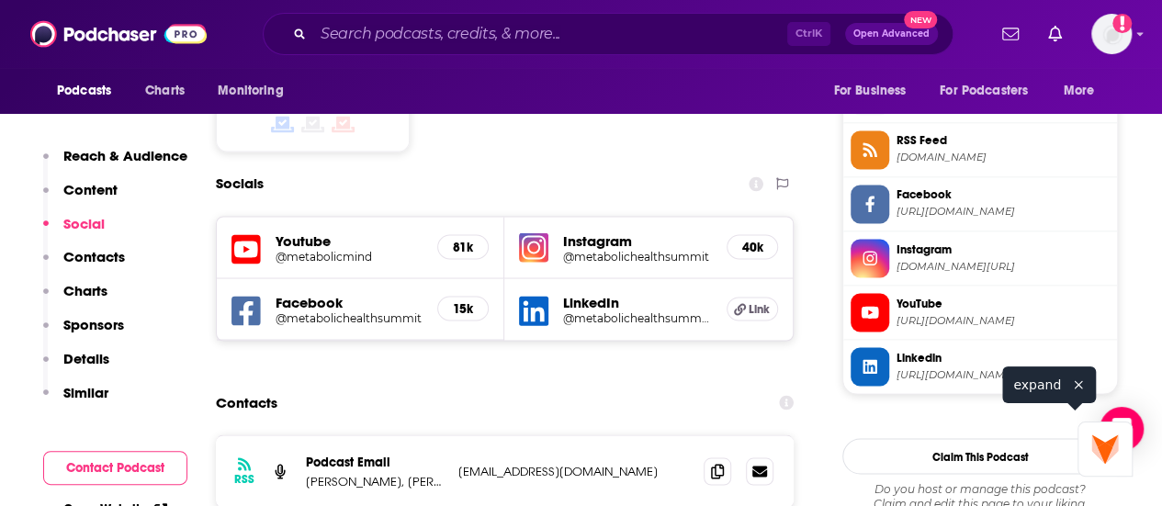
click at [886, 322] on span at bounding box center [870, 311] width 39 height 19
click at [858, 376] on span at bounding box center [870, 365] width 39 height 19
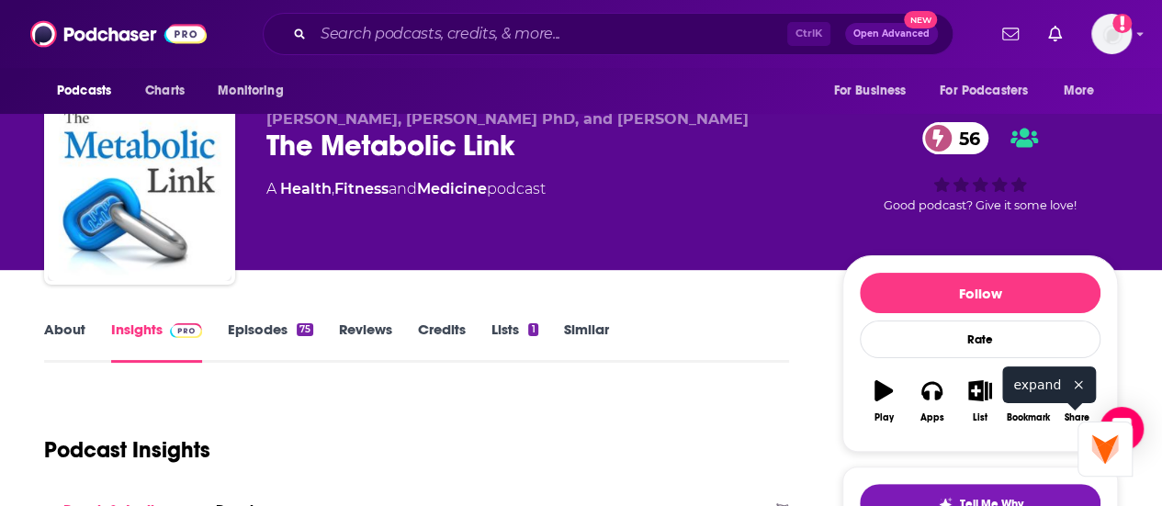
scroll to position [0, 0]
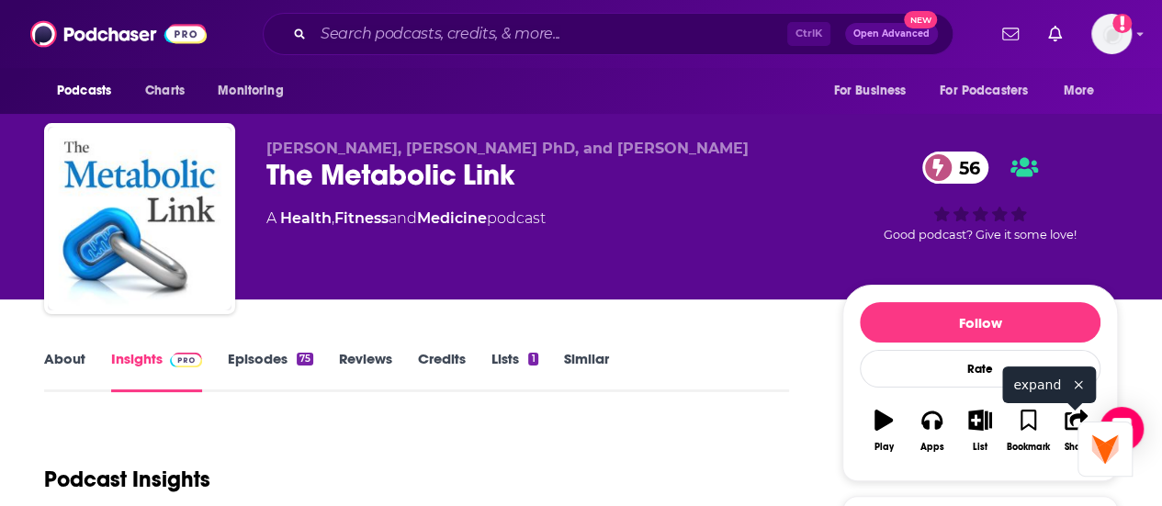
click at [659, 156] on span "[PERSON_NAME], [PERSON_NAME] PhD, and [PERSON_NAME]" at bounding box center [507, 148] width 482 height 17
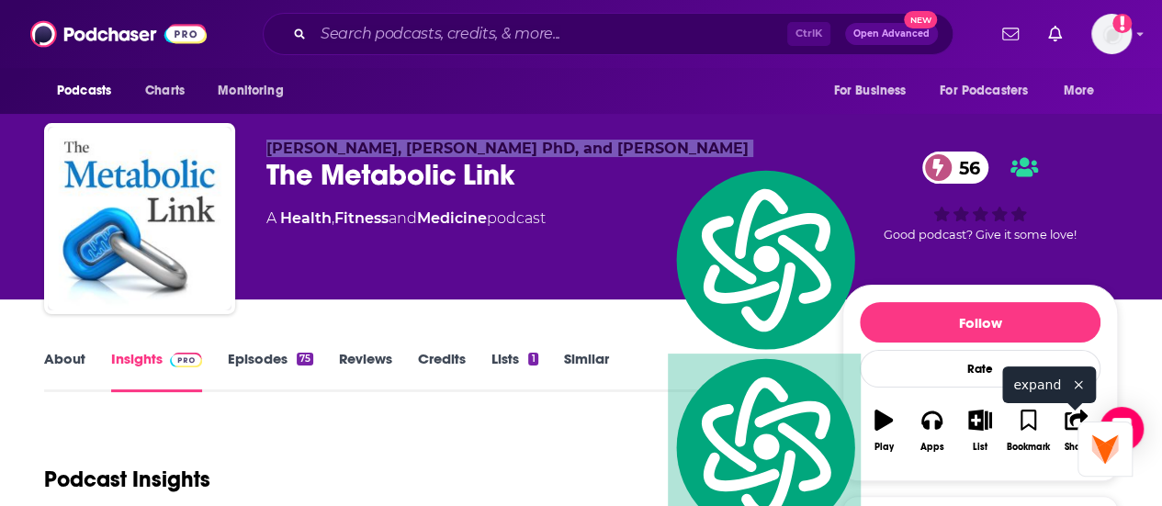
click at [659, 156] on span "[PERSON_NAME], [PERSON_NAME] PhD, and [PERSON_NAME]" at bounding box center [507, 148] width 482 height 17
copy p "[PERSON_NAME], [PERSON_NAME] PhD, and [PERSON_NAME]"
click at [279, 367] on link "Episodes 75" at bounding box center [270, 371] width 85 height 42
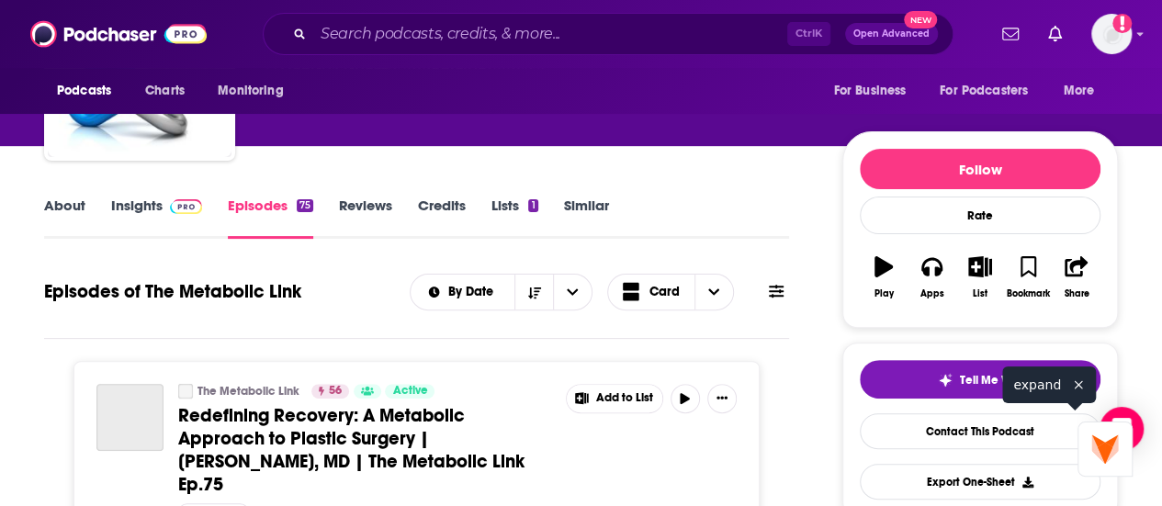
scroll to position [154, 0]
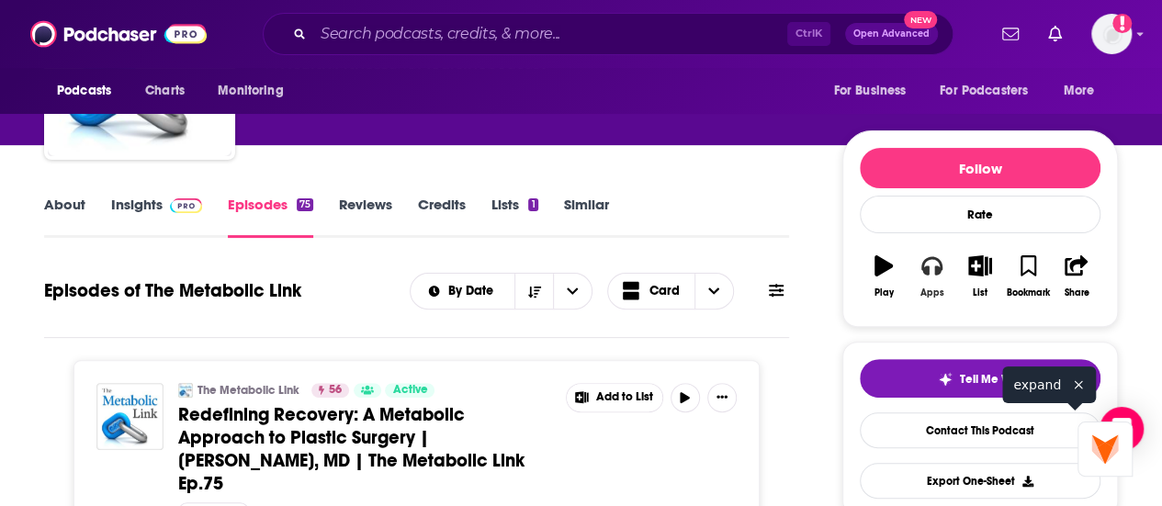
click at [928, 271] on icon "button" at bounding box center [931, 265] width 20 height 20
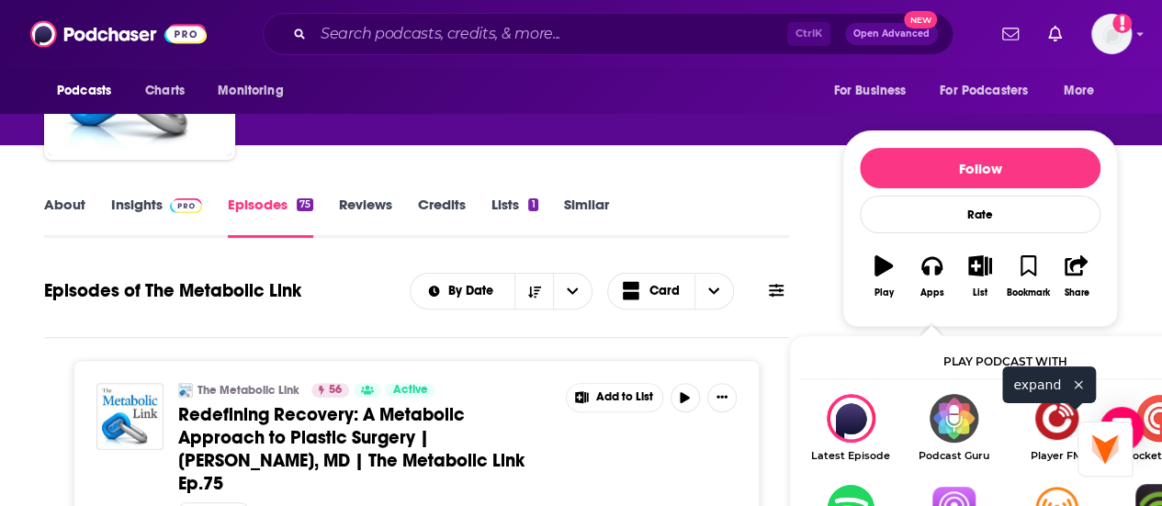
click at [957, 495] on img "Show Listen On dropdown" at bounding box center [953, 508] width 103 height 49
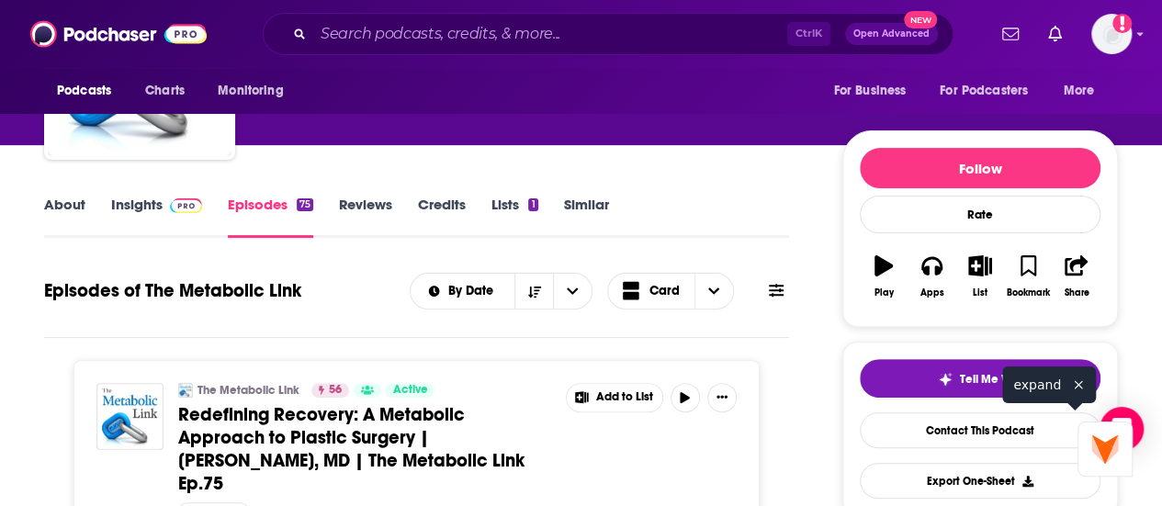
scroll to position [0, 0]
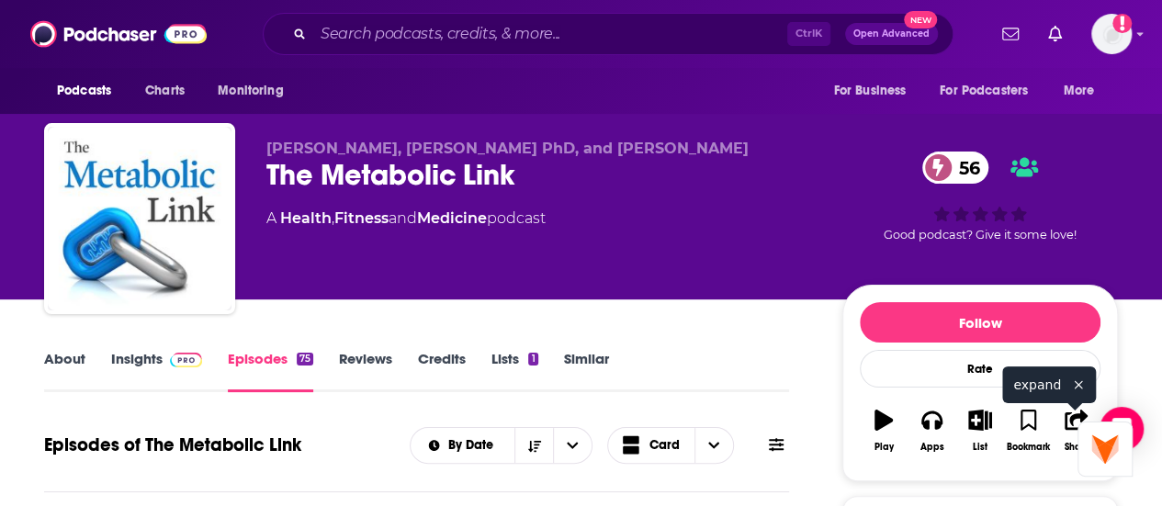
click at [171, 380] on link "Insights" at bounding box center [156, 371] width 91 height 42
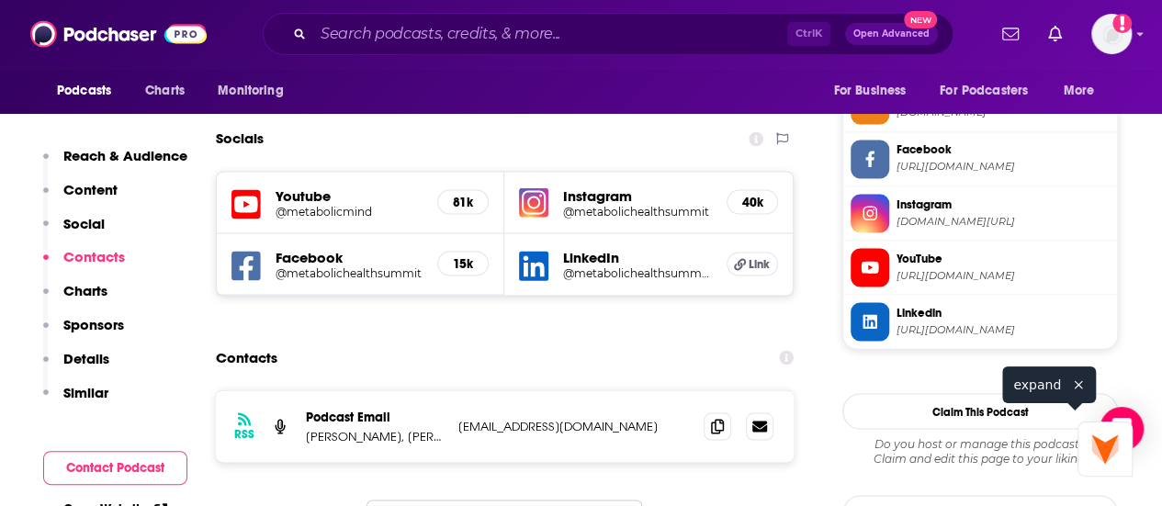
scroll to position [1764, 0]
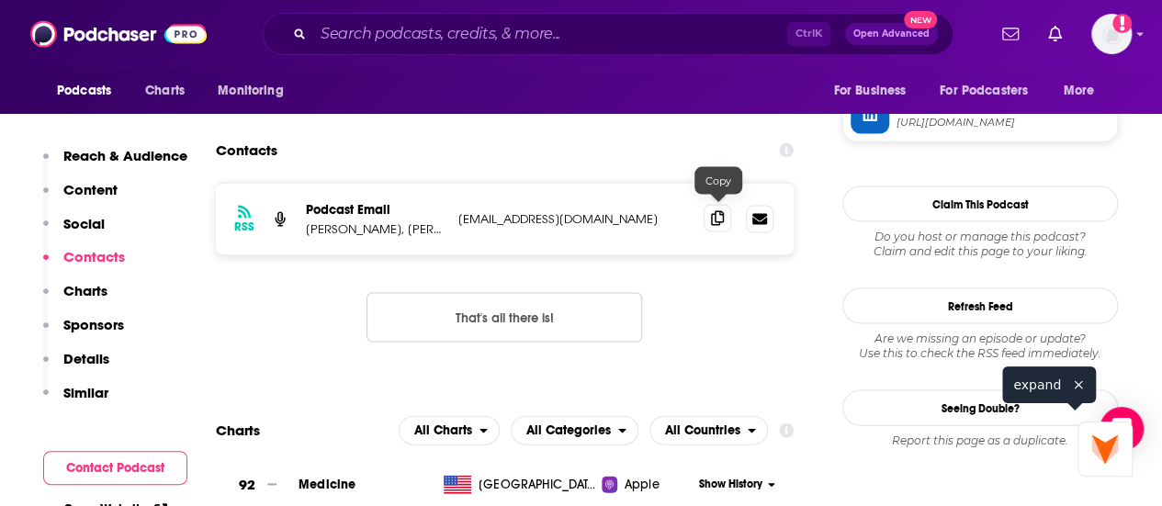
click at [717, 214] on icon at bounding box center [717, 218] width 13 height 15
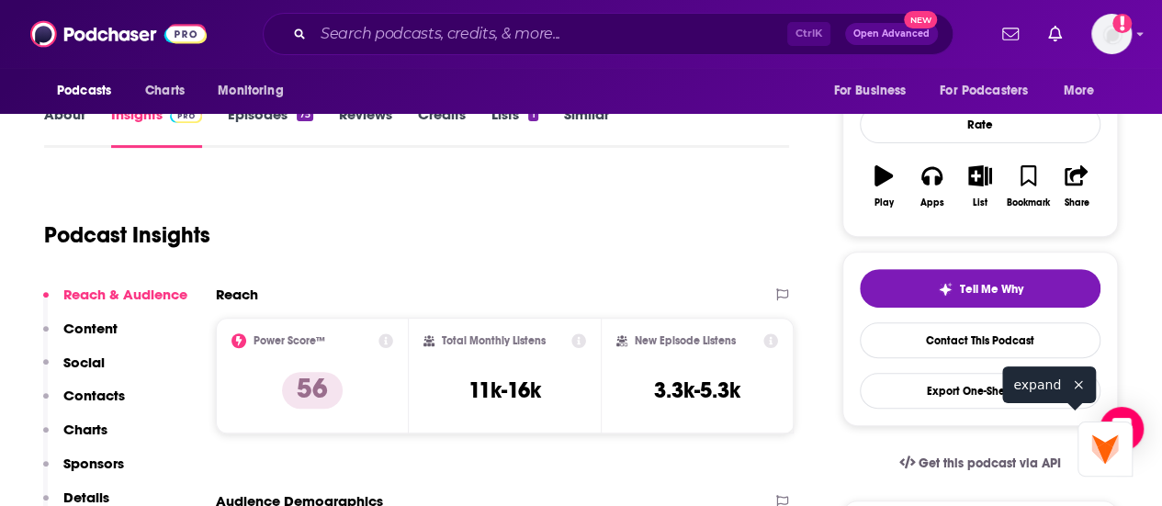
scroll to position [0, 0]
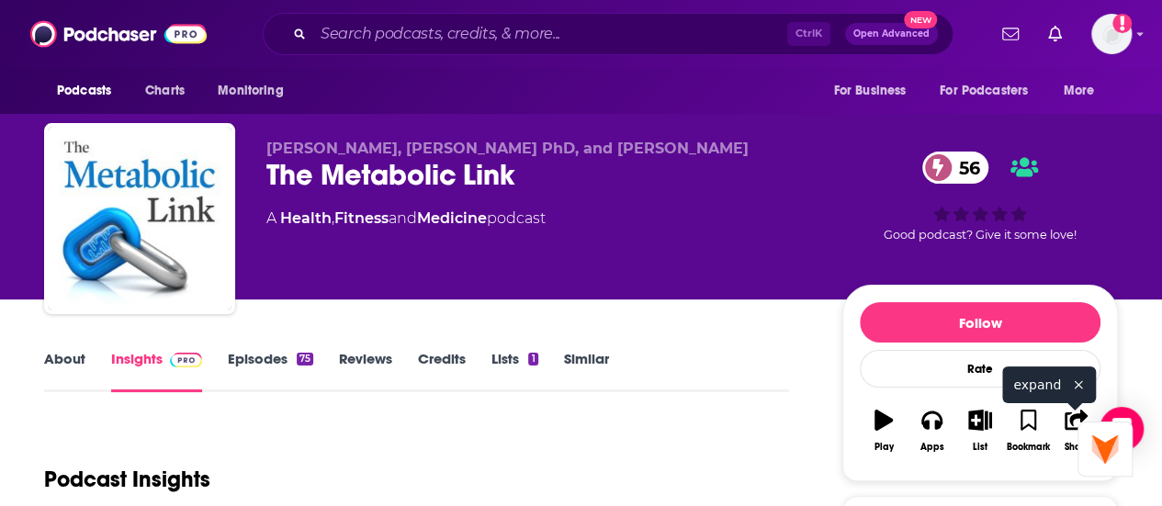
click at [61, 370] on link "About" at bounding box center [64, 371] width 41 height 42
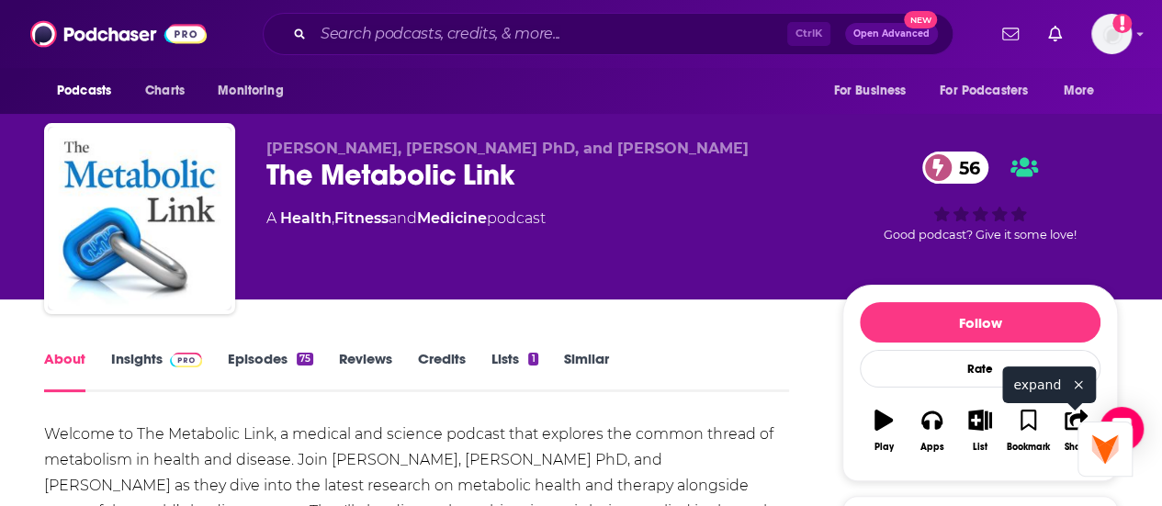
scroll to position [175, 0]
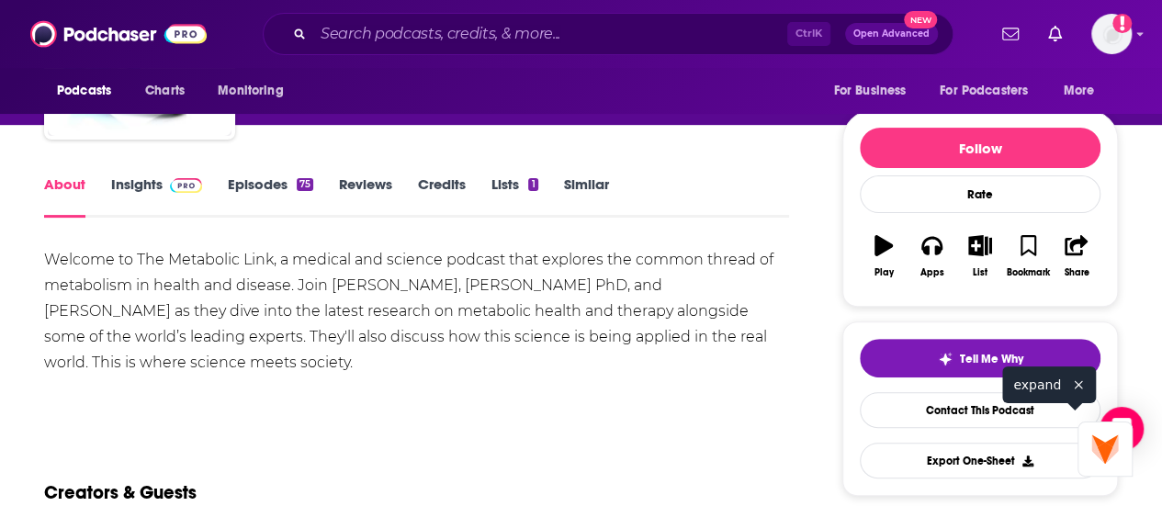
click at [92, 315] on div "Welcome to The Metabolic Link, a medical and science podcast that explores the …" at bounding box center [416, 311] width 745 height 129
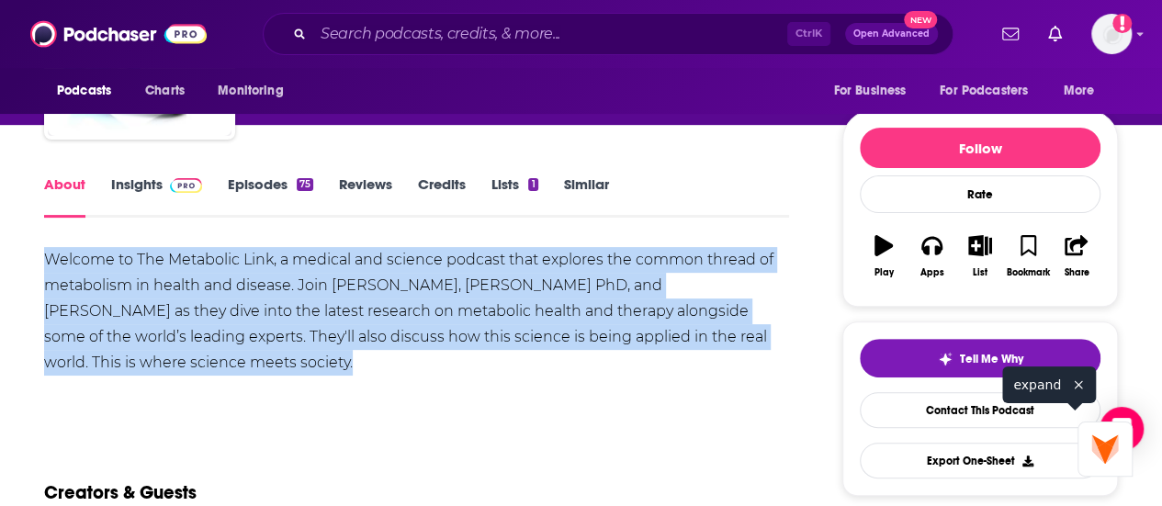
click at [92, 315] on div "Welcome to The Metabolic Link, a medical and science podcast that explores the …" at bounding box center [416, 311] width 745 height 129
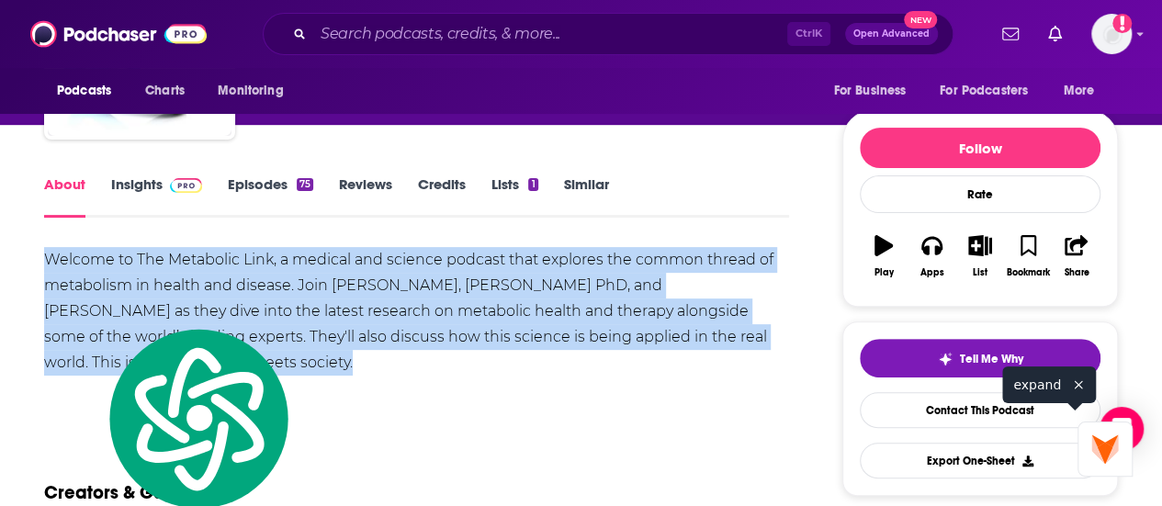
copy div "Welcome to The Metabolic Link, a medical and science podcast that explores the …"
